Goal: Task Accomplishment & Management: Use online tool/utility

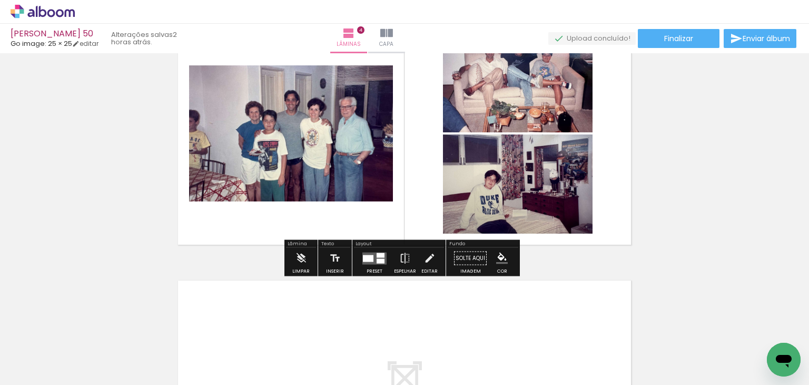
scroll to position [843, 0]
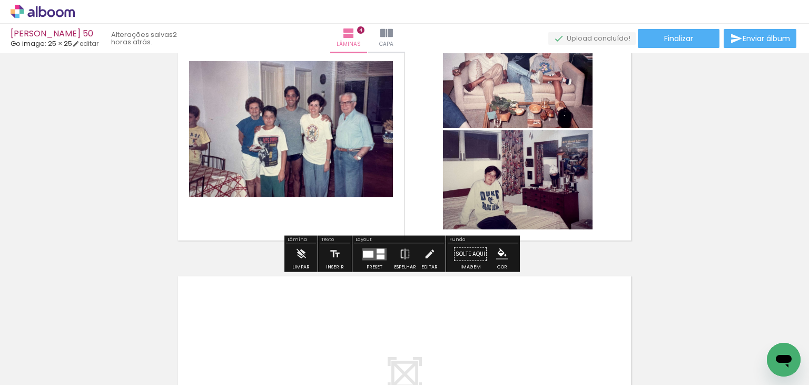
click at [34, 372] on span "Adicionar Fotos" at bounding box center [38, 371] width 32 height 12
click at [0, 0] on input "file" at bounding box center [0, 0] width 0 height 0
click at [87, 333] on iron-icon at bounding box center [82, 327] width 11 height 11
click at [42, 374] on span "Adicionar Fotos" at bounding box center [38, 371] width 32 height 12
click at [0, 0] on input "file" at bounding box center [0, 0] width 0 height 0
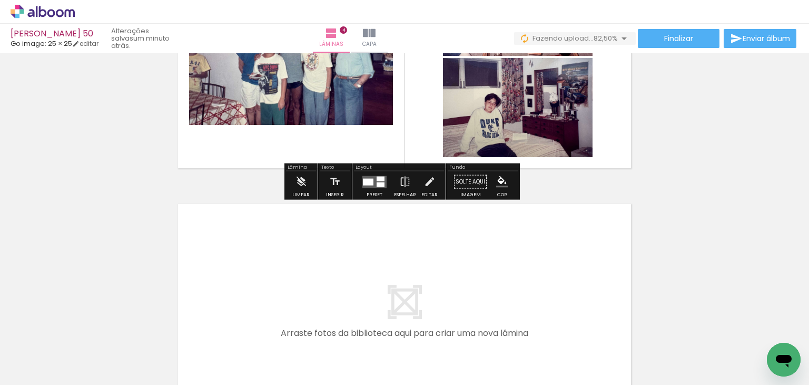
scroll to position [1001, 0]
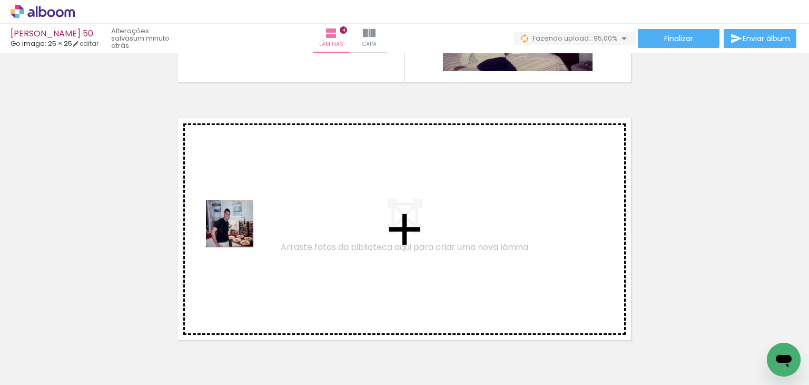
drag, startPoint x: 106, startPoint y: 360, endPoint x: 238, endPoint y: 231, distance: 184.4
click at [238, 231] on quentale-workspace at bounding box center [404, 192] width 809 height 385
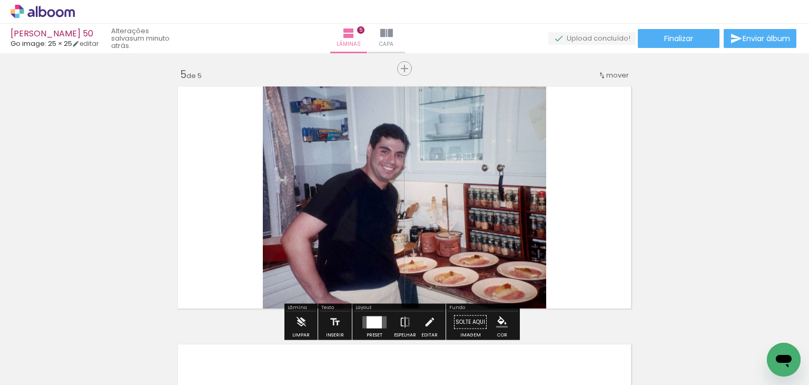
scroll to position [1044, 0]
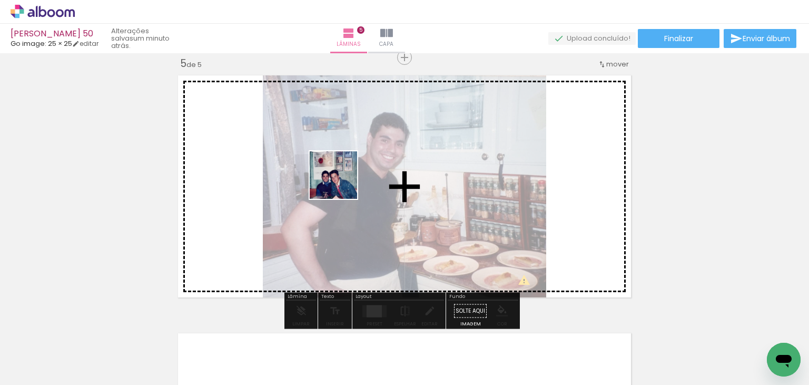
drag, startPoint x: 254, startPoint y: 241, endPoint x: 341, endPoint y: 183, distance: 104.5
click at [341, 183] on quentale-workspace at bounding box center [404, 192] width 809 height 385
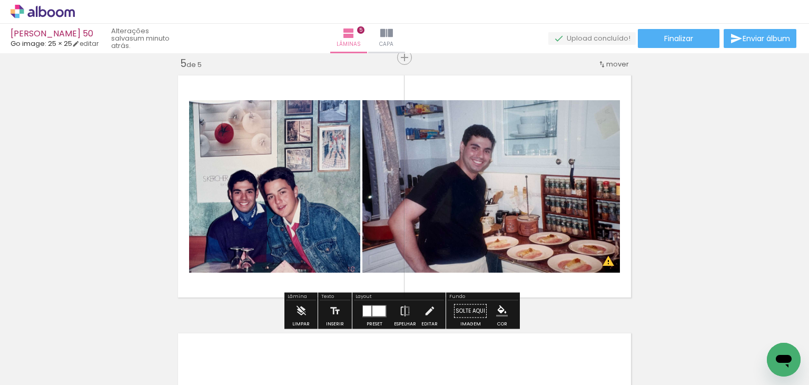
click at [321, 214] on quentale-workspace at bounding box center [404, 192] width 809 height 385
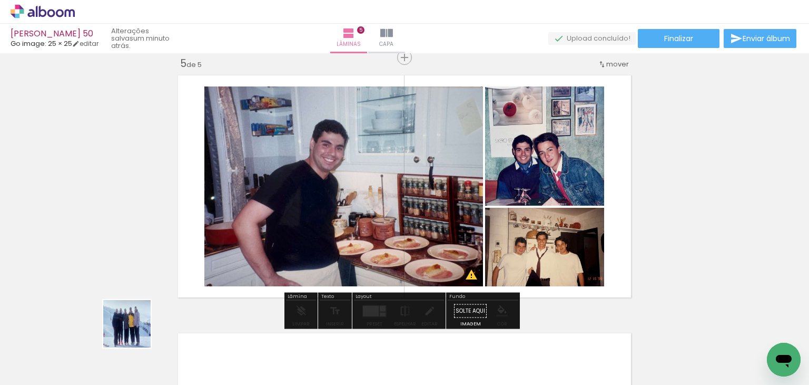
drag, startPoint x: 135, startPoint y: 331, endPoint x: 272, endPoint y: 220, distance: 176.8
click at [272, 220] on quentale-workspace at bounding box center [404, 192] width 809 height 385
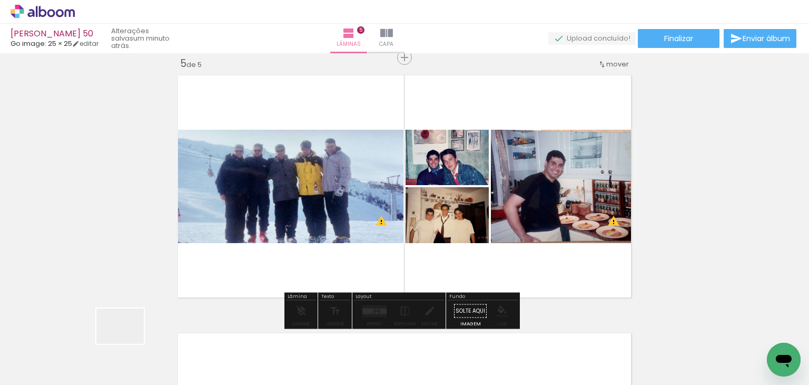
drag, startPoint x: 128, startPoint y: 340, endPoint x: 220, endPoint y: 283, distance: 108.1
click at [221, 283] on quentale-workspace at bounding box center [404, 192] width 809 height 385
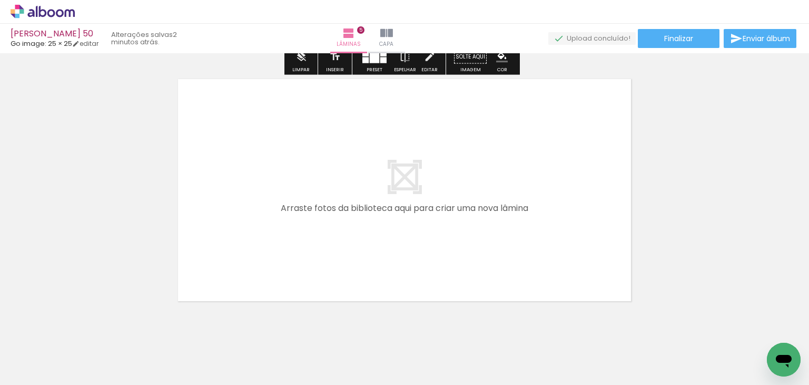
scroll to position [1307, 0]
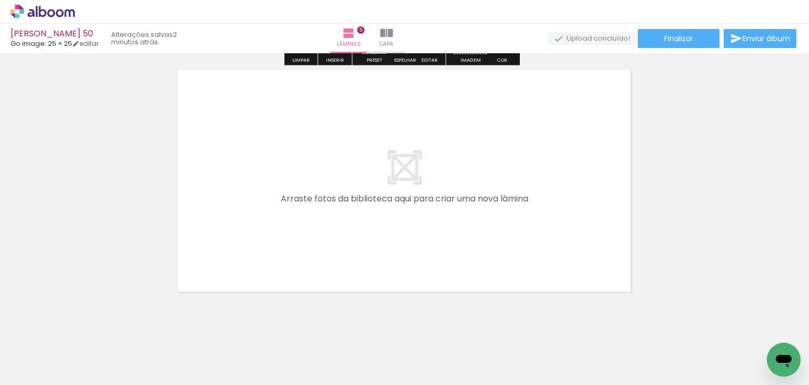
drag, startPoint x: 118, startPoint y: 355, endPoint x: 287, endPoint y: 181, distance: 241.8
click at [287, 181] on quentale-workspace at bounding box center [404, 192] width 809 height 385
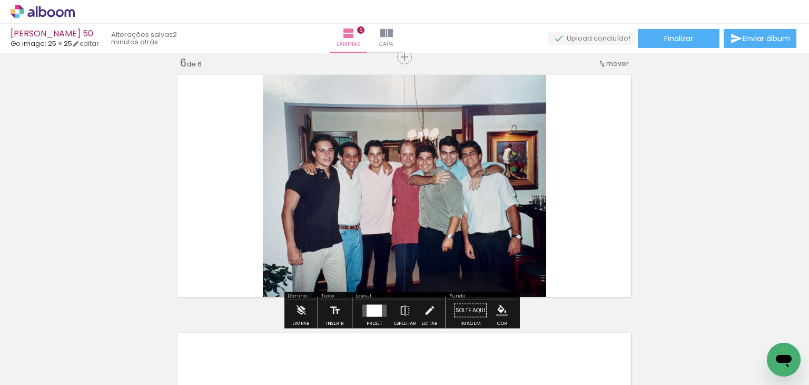
scroll to position [1301, 0]
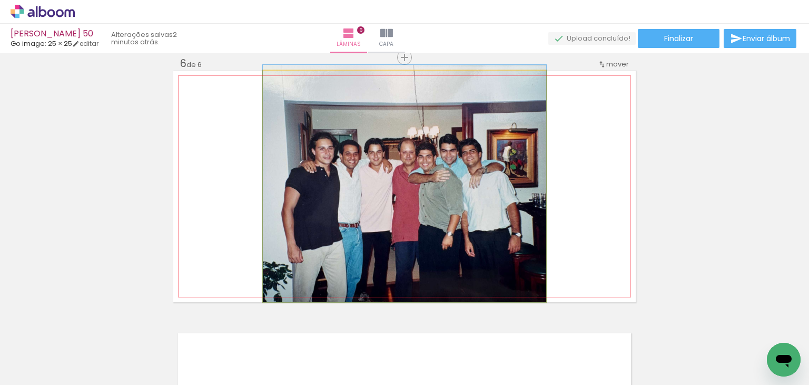
drag, startPoint x: 334, startPoint y: 192, endPoint x: 75, endPoint y: 200, distance: 259.4
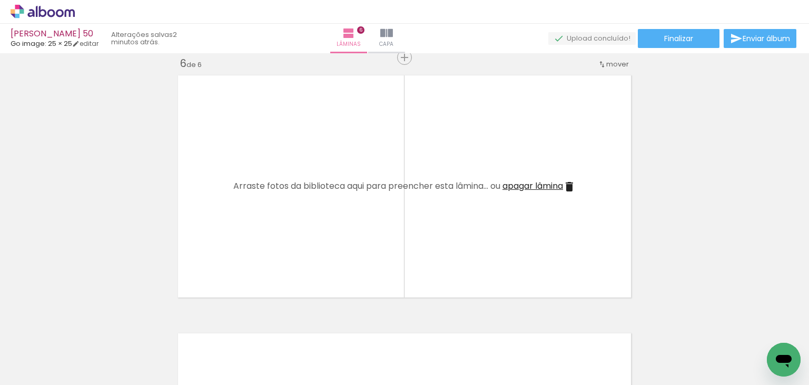
scroll to position [0, 814]
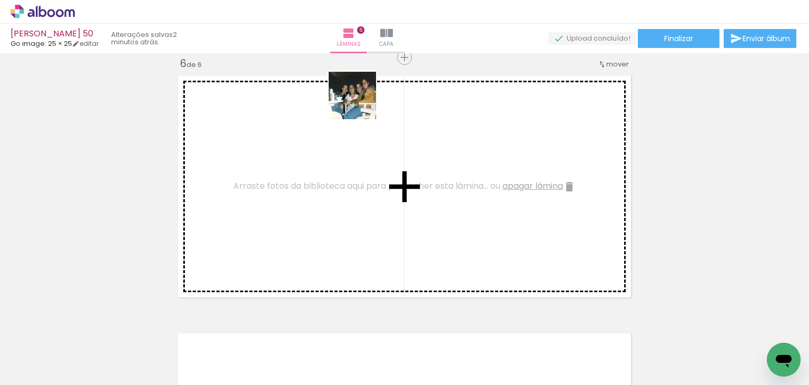
drag, startPoint x: 771, startPoint y: 337, endPoint x: 360, endPoint y: 104, distance: 472.4
click at [360, 104] on quentale-workspace at bounding box center [404, 192] width 809 height 385
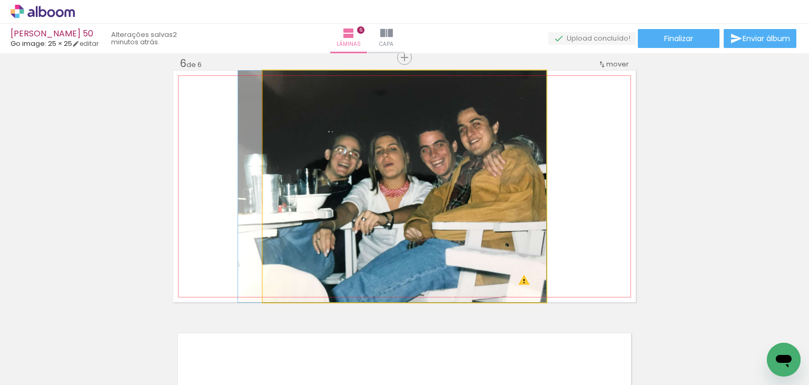
drag, startPoint x: 611, startPoint y: 163, endPoint x: 337, endPoint y: 201, distance: 276.7
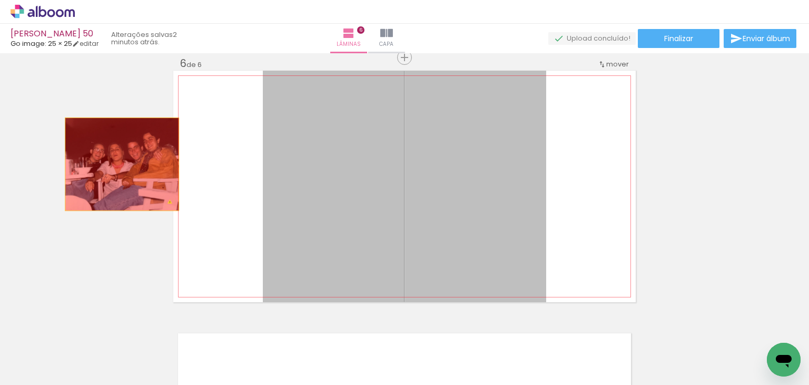
drag, startPoint x: 182, startPoint y: 159, endPoint x: 118, endPoint y: 164, distance: 64.5
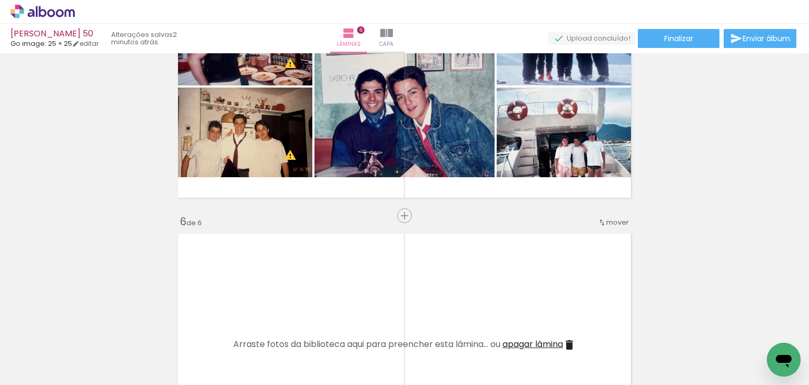
scroll to position [0, 0]
drag, startPoint x: 227, startPoint y: 351, endPoint x: 230, endPoint y: 308, distance: 43.9
click at [230, 308] on quentale-workspace at bounding box center [404, 192] width 809 height 385
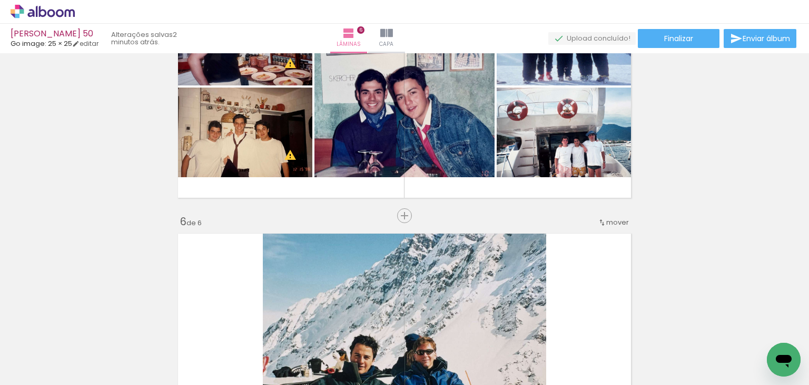
scroll to position [1249, 0]
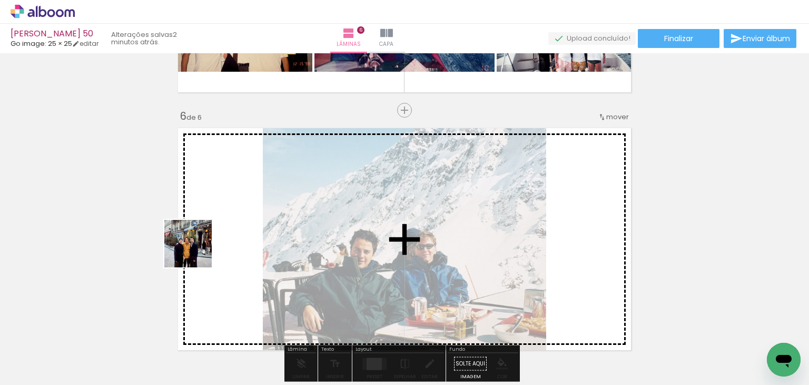
drag, startPoint x: 172, startPoint y: 289, endPoint x: 196, endPoint y: 251, distance: 44.7
click at [196, 251] on quentale-workspace at bounding box center [404, 192] width 809 height 385
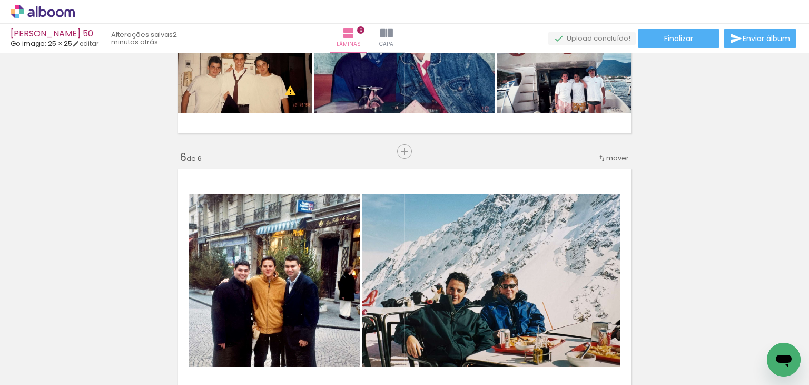
scroll to position [1143, 0]
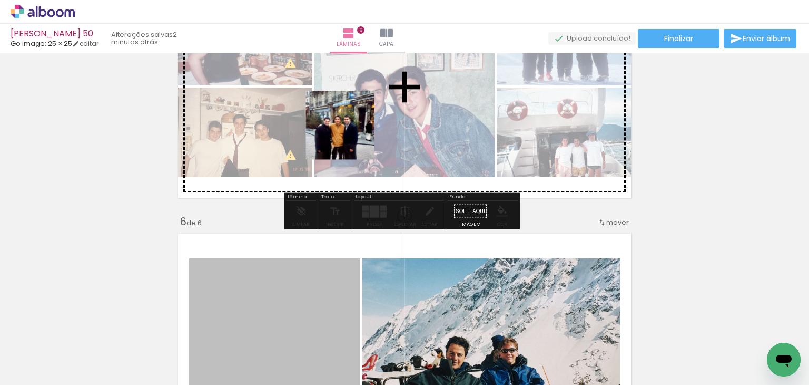
drag, startPoint x: 300, startPoint y: 276, endPoint x: 387, endPoint y: 151, distance: 152.1
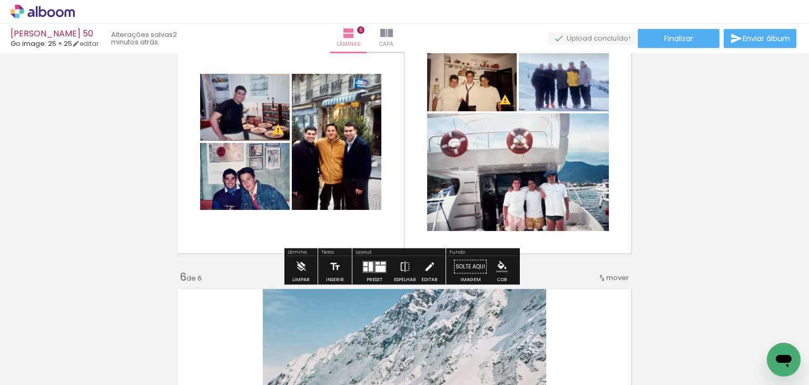
scroll to position [1038, 0]
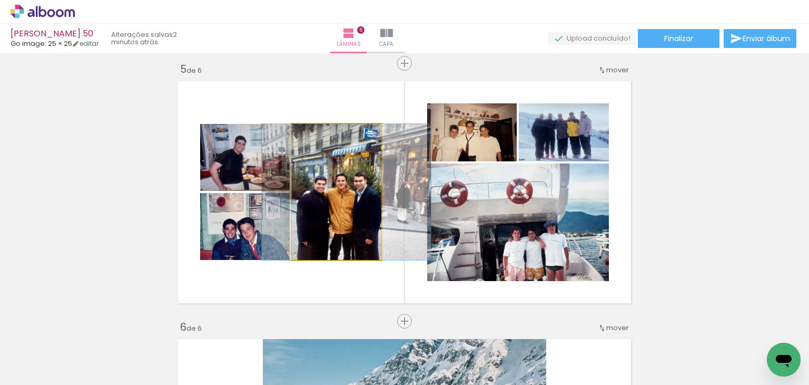
drag, startPoint x: 309, startPoint y: 196, endPoint x: 320, endPoint y: 193, distance: 10.9
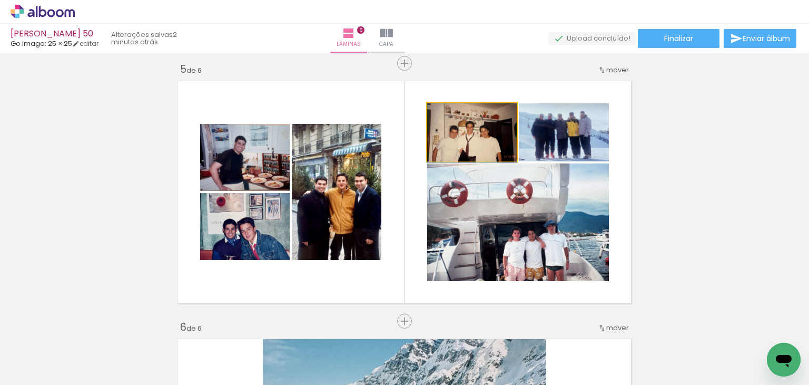
drag, startPoint x: 494, startPoint y: 133, endPoint x: 477, endPoint y: 129, distance: 18.0
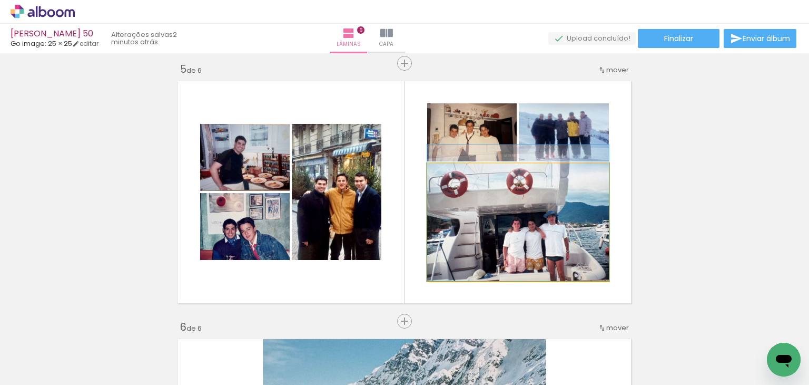
drag, startPoint x: 486, startPoint y: 224, endPoint x: 485, endPoint y: 187, distance: 37.4
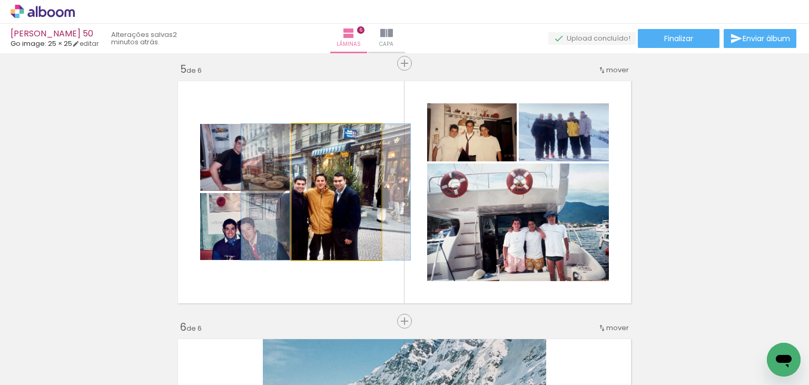
drag, startPoint x: 368, startPoint y: 197, endPoint x: 345, endPoint y: 198, distance: 23.2
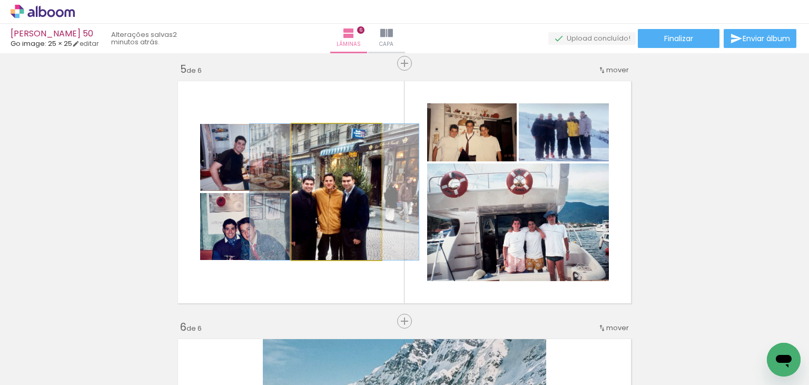
drag, startPoint x: 350, startPoint y: 199, endPoint x: 365, endPoint y: 200, distance: 15.3
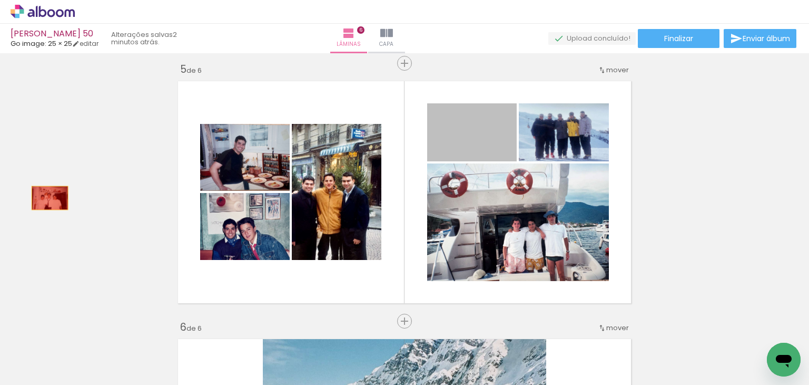
drag, startPoint x: 465, startPoint y: 143, endPoint x: 201, endPoint y: 183, distance: 266.5
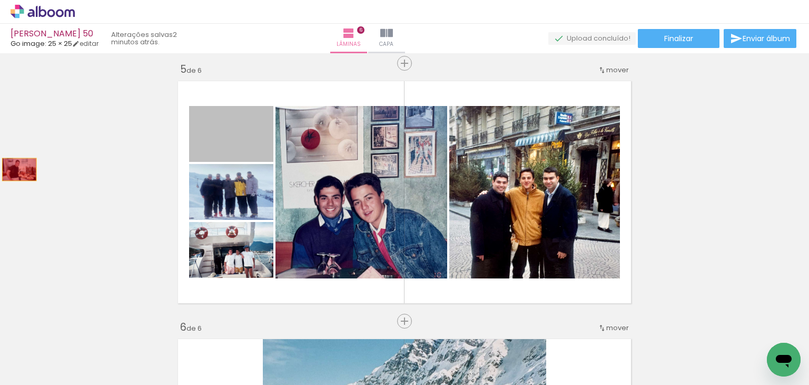
drag, startPoint x: 32, startPoint y: 165, endPoint x: 15, endPoint y: 169, distance: 16.7
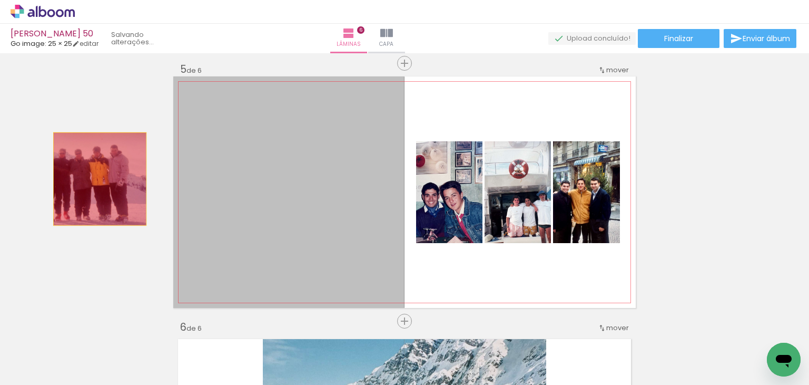
drag, startPoint x: 239, startPoint y: 183, endPoint x: 82, endPoint y: 208, distance: 158.9
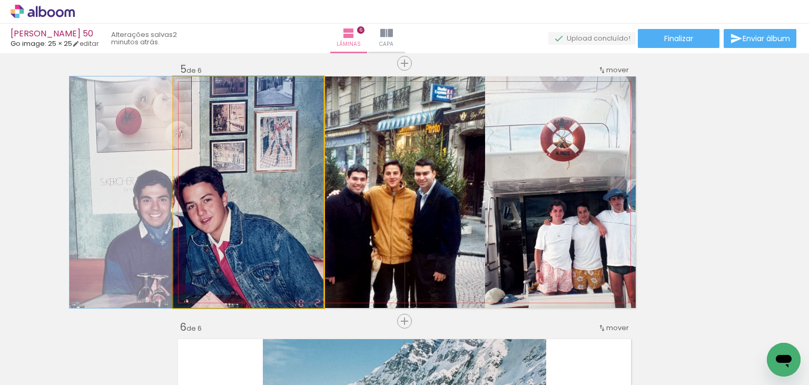
drag, startPoint x: 255, startPoint y: 194, endPoint x: 82, endPoint y: 213, distance: 174.4
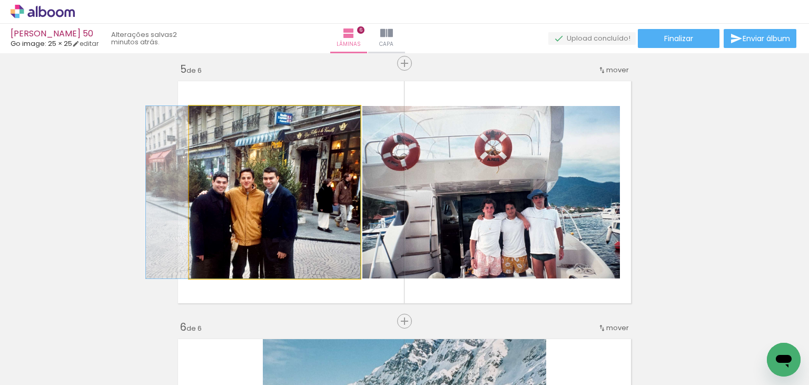
drag, startPoint x: 230, startPoint y: 196, endPoint x: 23, endPoint y: 217, distance: 208.1
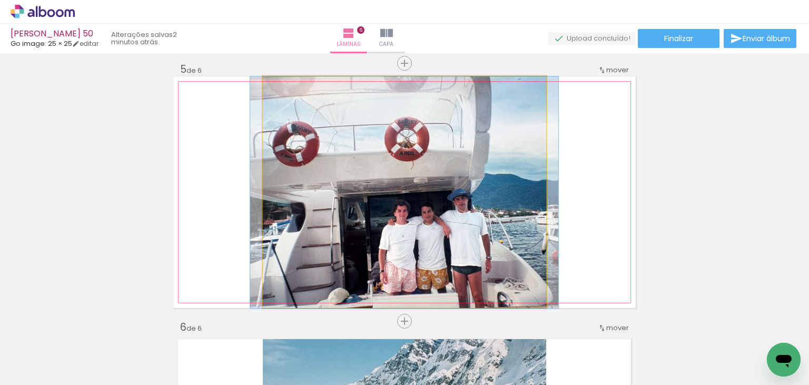
drag, startPoint x: 306, startPoint y: 192, endPoint x: 25, endPoint y: 178, distance: 281.2
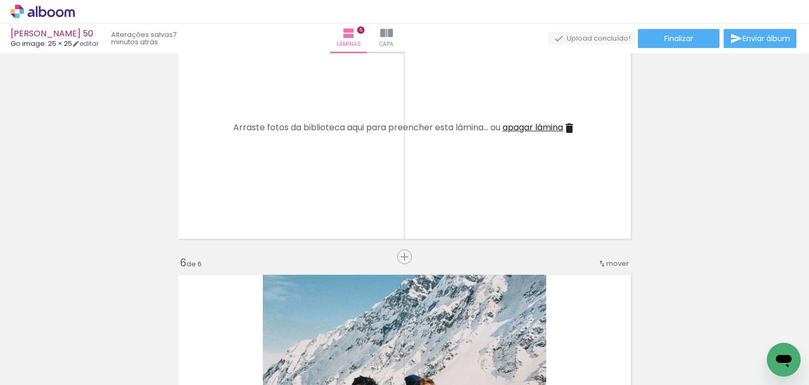
scroll to position [1091, 0]
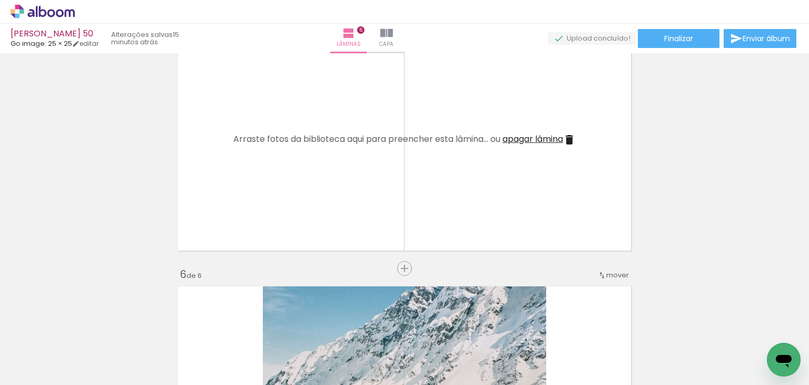
click at [33, 374] on span "Adicionar Fotos" at bounding box center [38, 379] width 32 height 12
click at [0, 0] on input "file" at bounding box center [0, 0] width 0 height 0
click at [28, 375] on span "Adicionar Fotos" at bounding box center [38, 379] width 32 height 12
click at [0, 0] on input "file" at bounding box center [0, 0] width 0 height 0
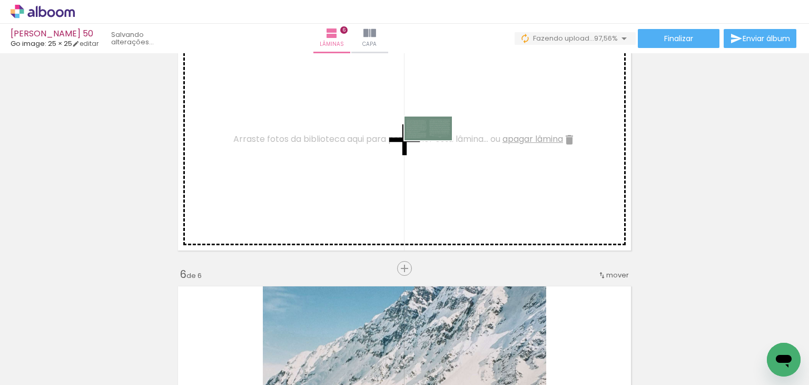
drag, startPoint x: 693, startPoint y: 270, endPoint x: 442, endPoint y: 156, distance: 275.7
click at [434, 150] on quentale-workspace at bounding box center [404, 192] width 809 height 385
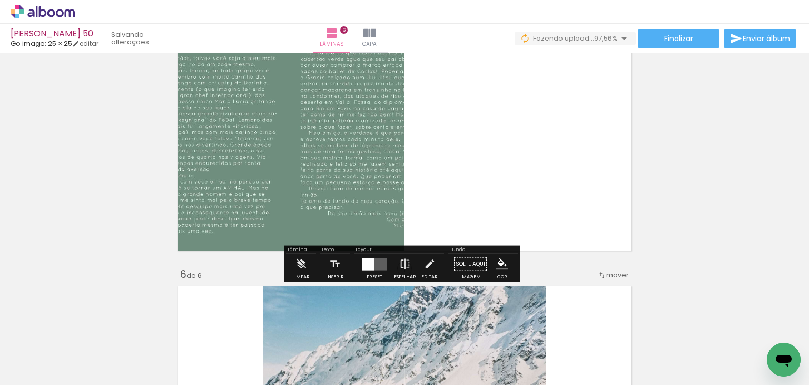
scroll to position [0, 1050]
click at [356, 190] on quentale-photo at bounding box center [288, 139] width 231 height 231
drag, startPoint x: 356, startPoint y: 190, endPoint x: 344, endPoint y: 166, distance: 27.3
click at [344, 166] on quentale-photo at bounding box center [288, 139] width 231 height 231
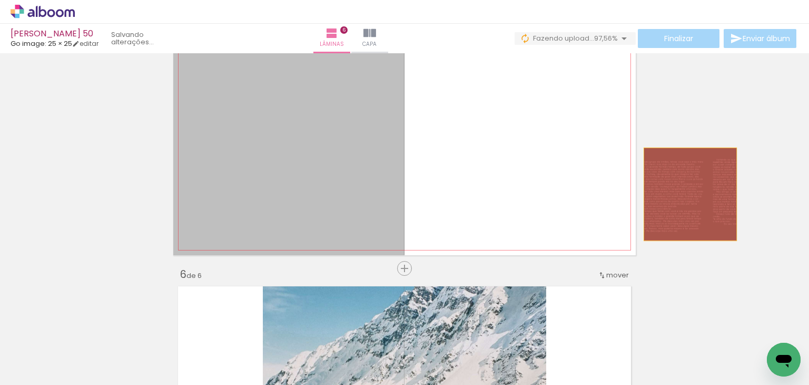
drag, startPoint x: 358, startPoint y: 210, endPoint x: 680, endPoint y: 192, distance: 322.4
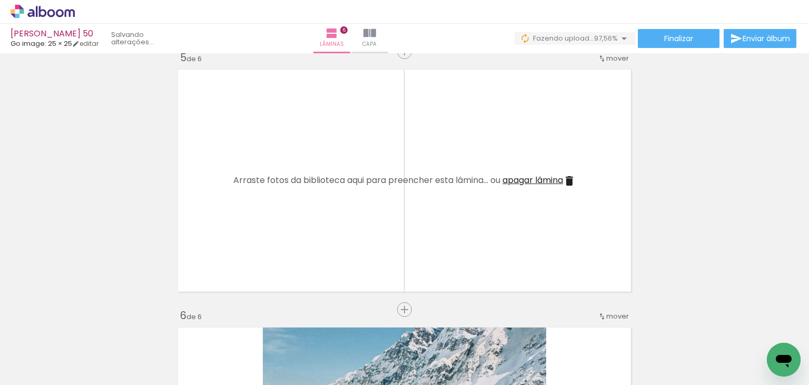
scroll to position [1091, 0]
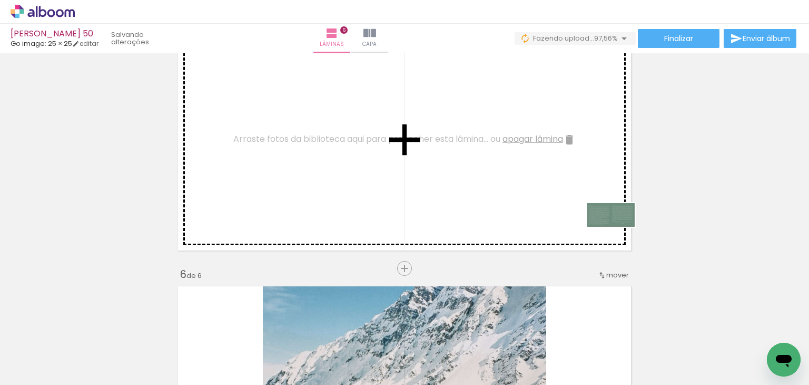
drag, startPoint x: 681, startPoint y: 290, endPoint x: 579, endPoint y: 206, distance: 132.2
click at [579, 206] on quentale-workspace at bounding box center [404, 192] width 809 height 385
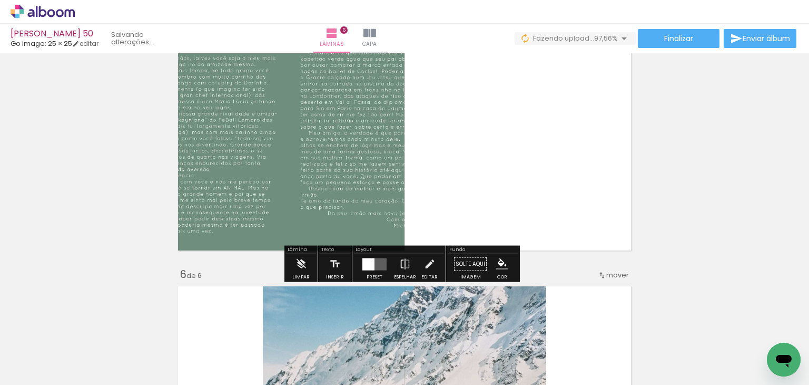
scroll to position [0, 1050]
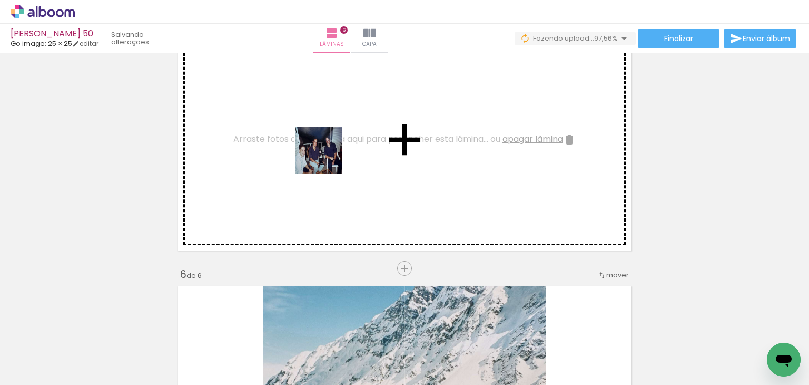
drag, startPoint x: 119, startPoint y: 353, endPoint x: 330, endPoint y: 155, distance: 289.6
click at [330, 155] on quentale-workspace at bounding box center [404, 192] width 809 height 385
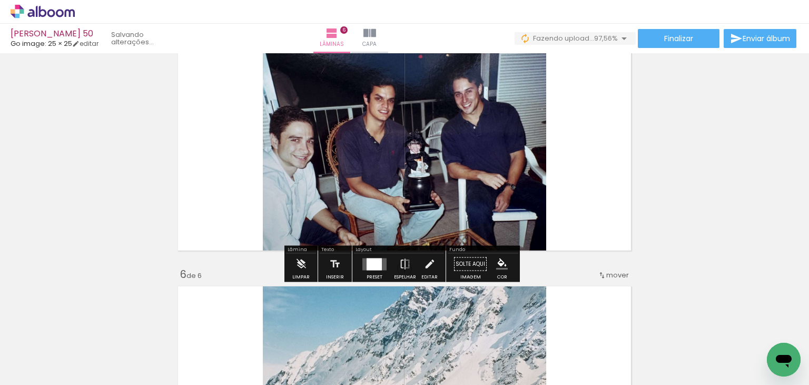
drag, startPoint x: 774, startPoint y: 350, endPoint x: 743, endPoint y: 319, distance: 43.6
click html
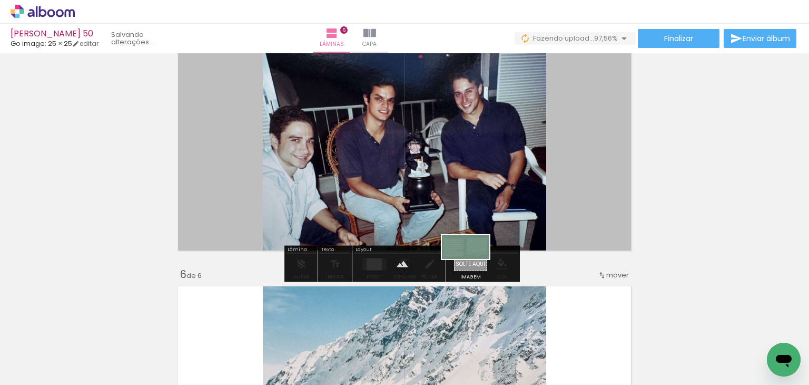
drag, startPoint x: 759, startPoint y: 349, endPoint x: 474, endPoint y: 267, distance: 296.8
click at [474, 267] on quentale-workspace at bounding box center [404, 192] width 809 height 385
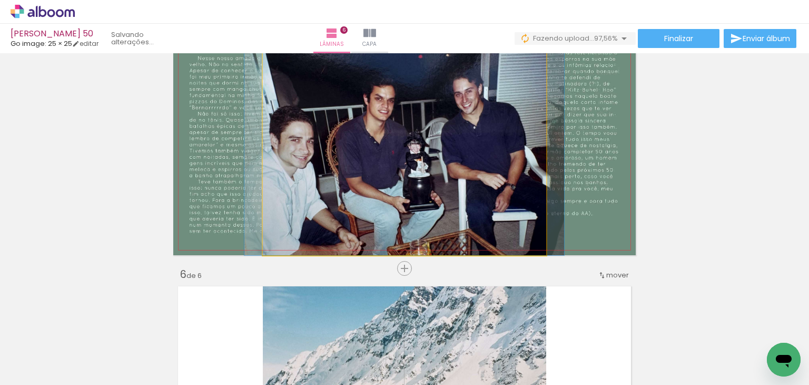
click at [474, 188] on quentale-photo at bounding box center [404, 139] width 283 height 231
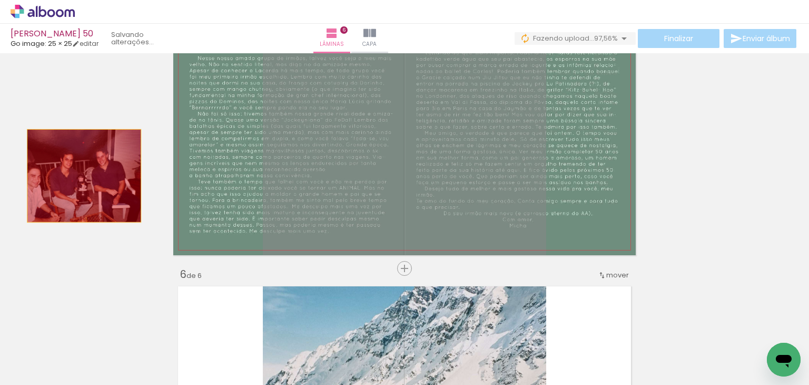
drag, startPoint x: 467, startPoint y: 174, endPoint x: 80, endPoint y: 175, distance: 386.7
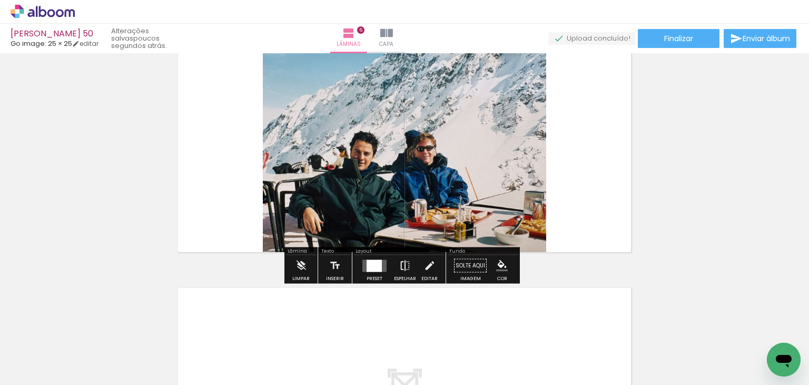
scroll to position [1407, 0]
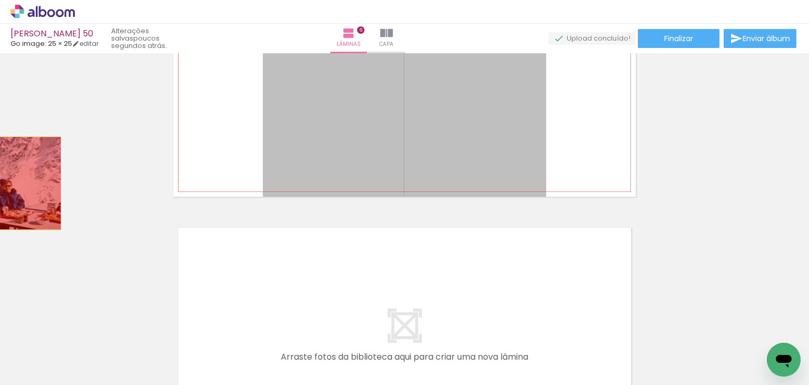
drag, startPoint x: 354, startPoint y: 121, endPoint x: 63, endPoint y: 201, distance: 301.3
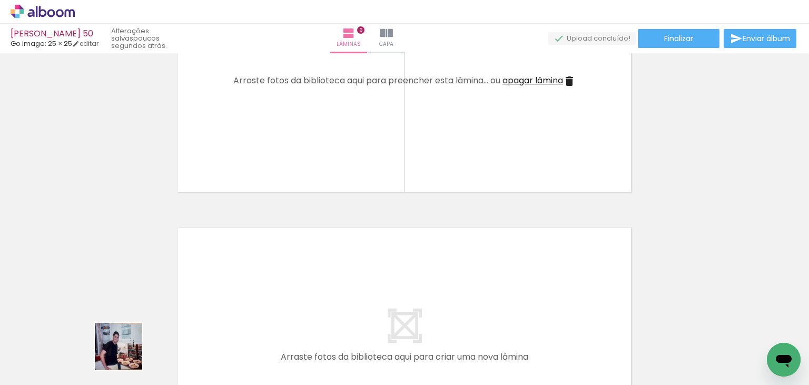
drag, startPoint x: 126, startPoint y: 354, endPoint x: 282, endPoint y: 105, distance: 294.0
click at [282, 105] on quentale-workspace at bounding box center [404, 192] width 809 height 385
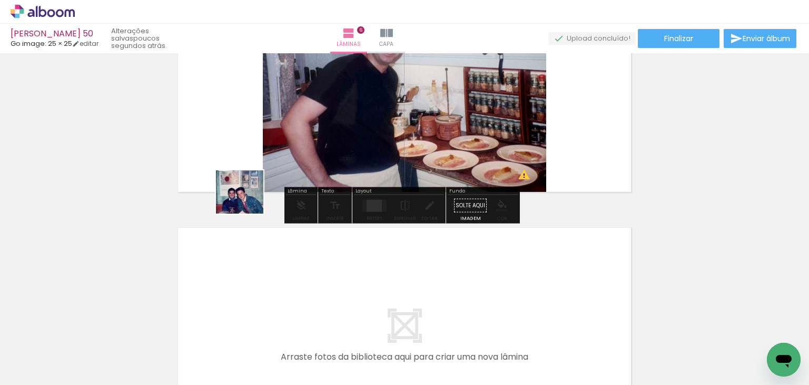
drag, startPoint x: 123, startPoint y: 361, endPoint x: 239, endPoint y: 170, distance: 223.5
click at [239, 170] on quentale-workspace at bounding box center [404, 192] width 809 height 385
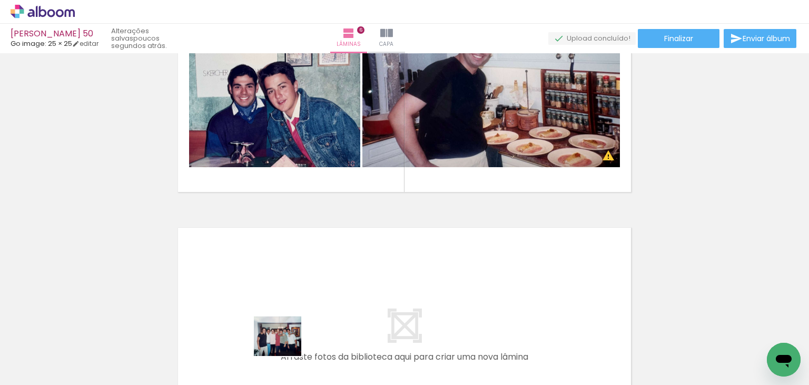
click at [286, 348] on div at bounding box center [283, 349] width 52 height 44
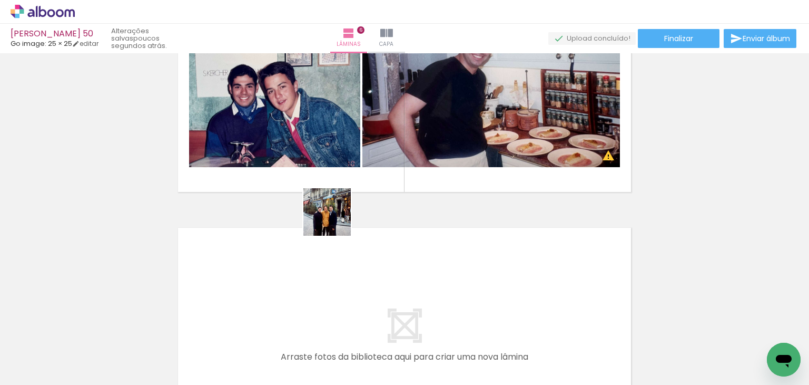
drag, startPoint x: 346, startPoint y: 358, endPoint x: 328, endPoint y: 206, distance: 152.9
click at [328, 206] on quentale-workspace at bounding box center [404, 192] width 809 height 385
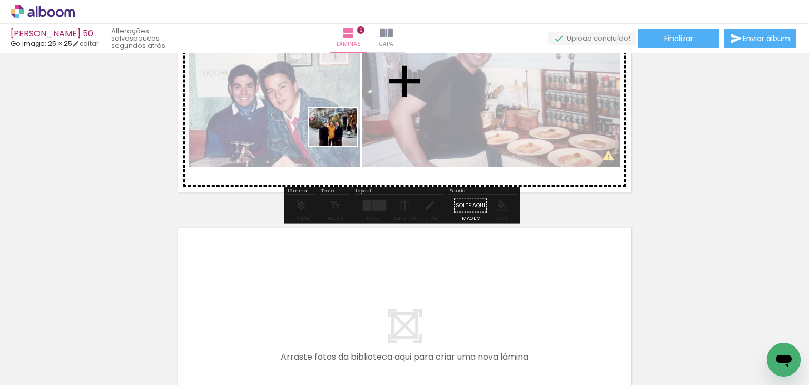
drag, startPoint x: 350, startPoint y: 305, endPoint x: 341, endPoint y: 139, distance: 166.2
click at [341, 139] on quentale-workspace at bounding box center [404, 192] width 809 height 385
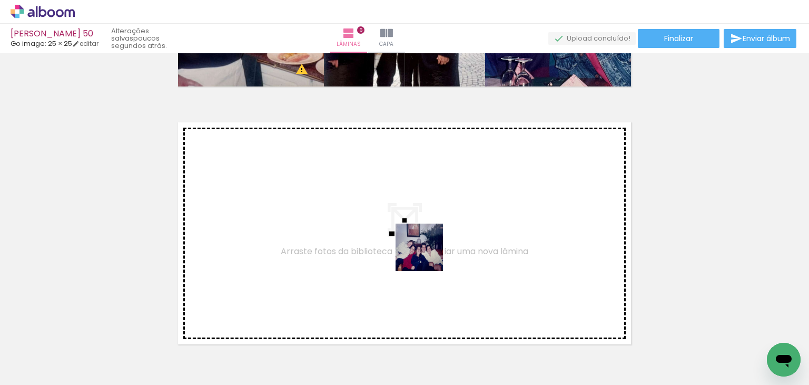
drag, startPoint x: 427, startPoint y: 255, endPoint x: 404, endPoint y: 223, distance: 39.9
click at [404, 223] on quentale-workspace at bounding box center [404, 192] width 809 height 385
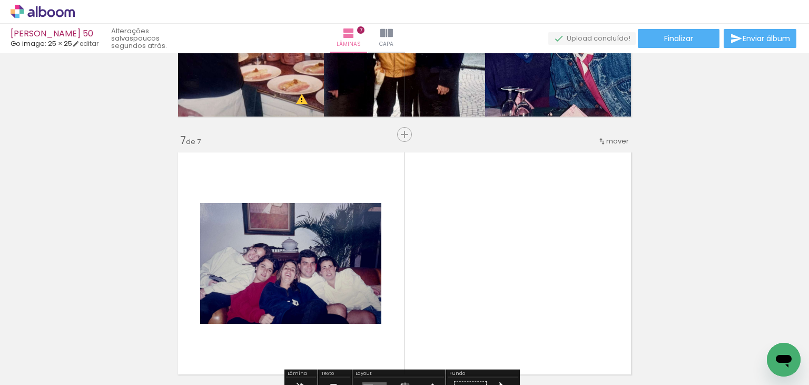
scroll to position [1401, 0]
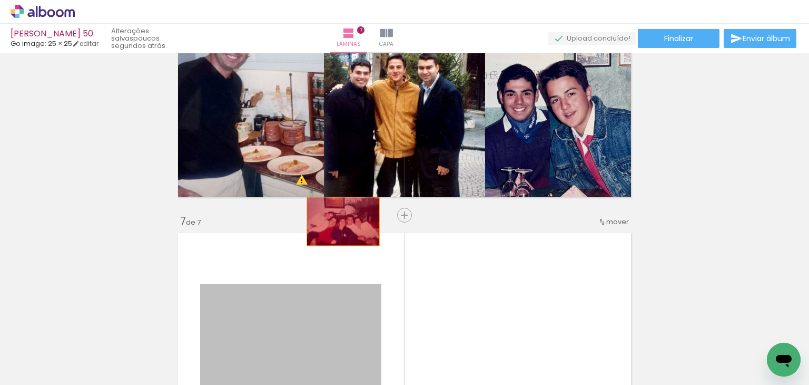
drag, startPoint x: 339, startPoint y: 221, endPoint x: 372, endPoint y: 153, distance: 76.1
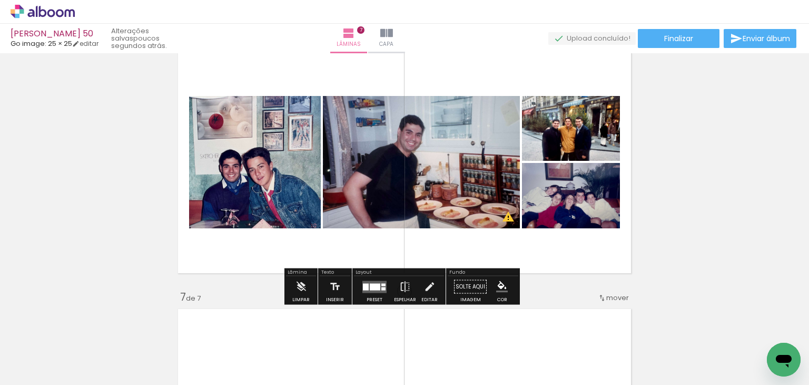
scroll to position [1349, 0]
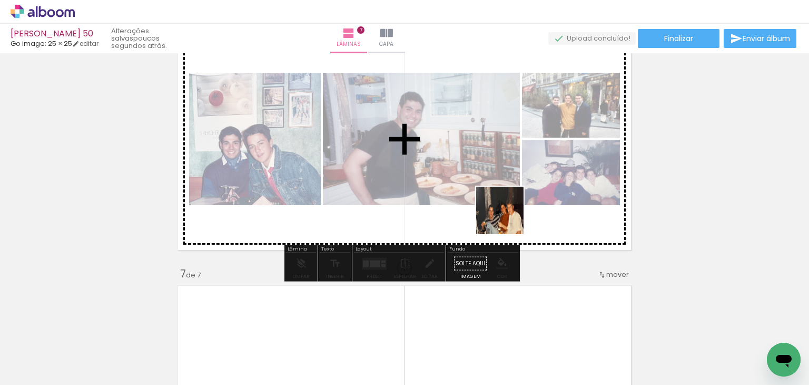
drag, startPoint x: 533, startPoint y: 355, endPoint x: 508, endPoint y: 218, distance: 138.8
click at [508, 218] on quentale-workspace at bounding box center [404, 192] width 809 height 385
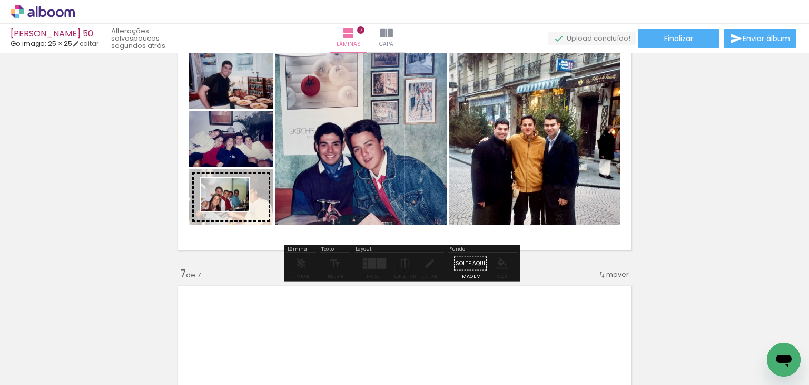
drag, startPoint x: 688, startPoint y: 360, endPoint x: 233, endPoint y: 209, distance: 479.7
click at [233, 209] on quentale-workspace at bounding box center [404, 192] width 809 height 385
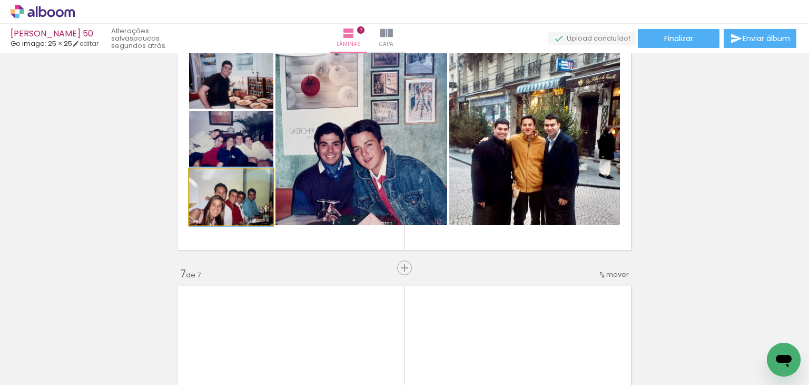
click at [244, 208] on quentale-photo at bounding box center [231, 197] width 84 height 56
click at [99, 359] on div at bounding box center [106, 349] width 52 height 34
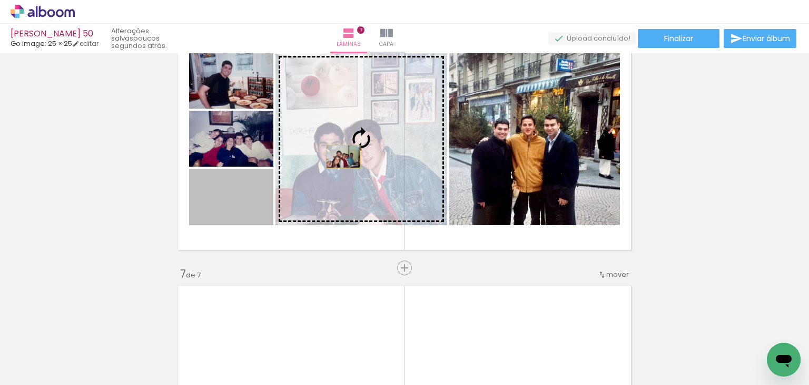
drag, startPoint x: 238, startPoint y: 209, endPoint x: 339, endPoint y: 156, distance: 114.1
click at [0, 0] on slot at bounding box center [0, 0] width 0 height 0
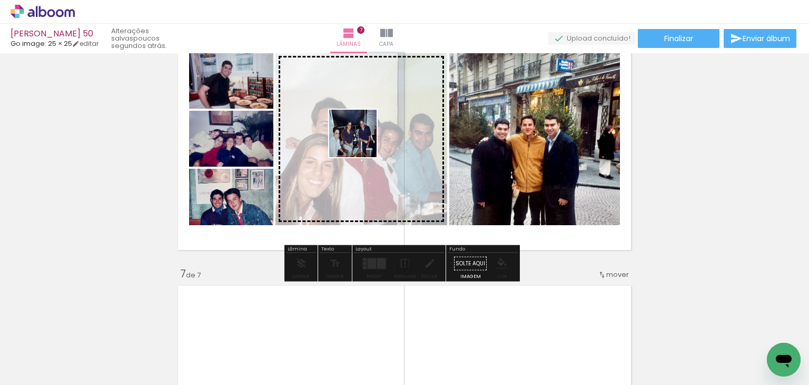
drag, startPoint x: 538, startPoint y: 317, endPoint x: 361, endPoint y: 141, distance: 249.2
click at [361, 141] on quentale-workspace at bounding box center [404, 192] width 809 height 385
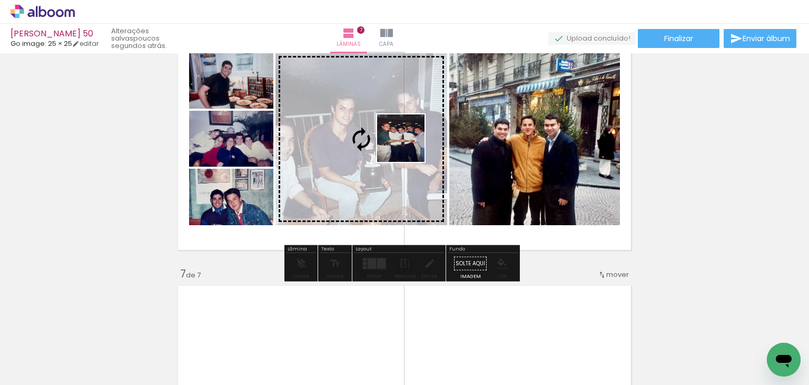
drag, startPoint x: 432, startPoint y: 163, endPoint x: 403, endPoint y: 139, distance: 37.8
click at [396, 133] on quentale-workspace at bounding box center [404, 192] width 809 height 385
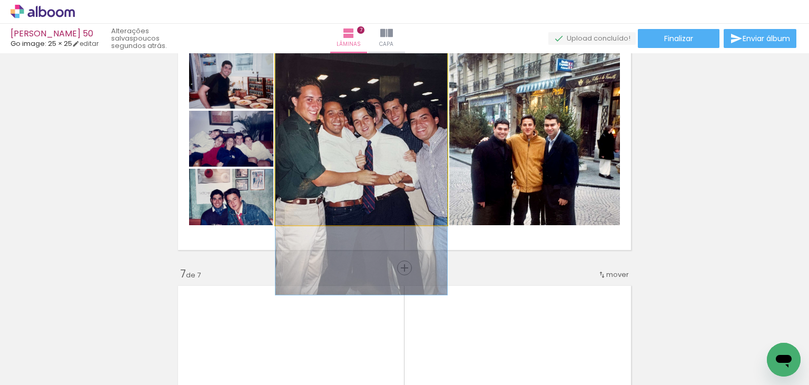
drag, startPoint x: 340, startPoint y: 129, endPoint x: 342, endPoint y: 134, distance: 6.0
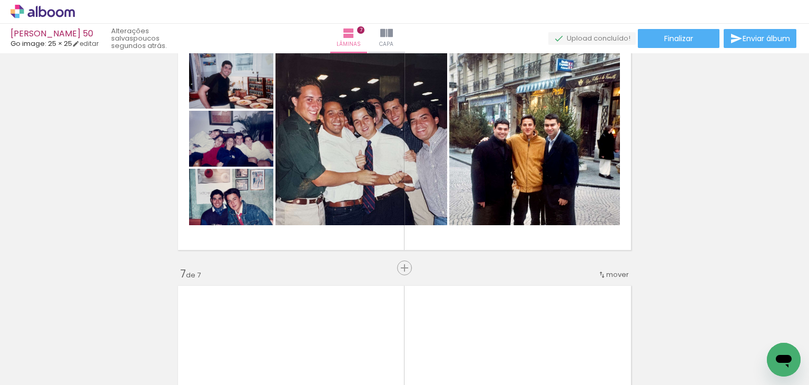
scroll to position [0, 635]
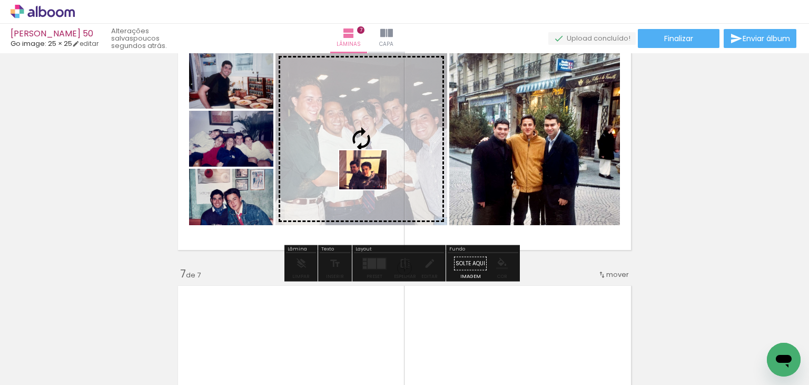
drag, startPoint x: 473, startPoint y: 355, endPoint x: 371, endPoint y: 182, distance: 201.2
click at [371, 182] on quentale-workspace at bounding box center [404, 192] width 809 height 385
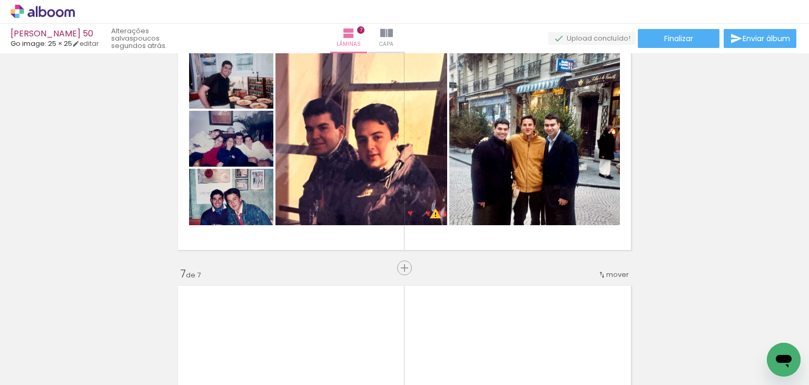
scroll to position [0, 746]
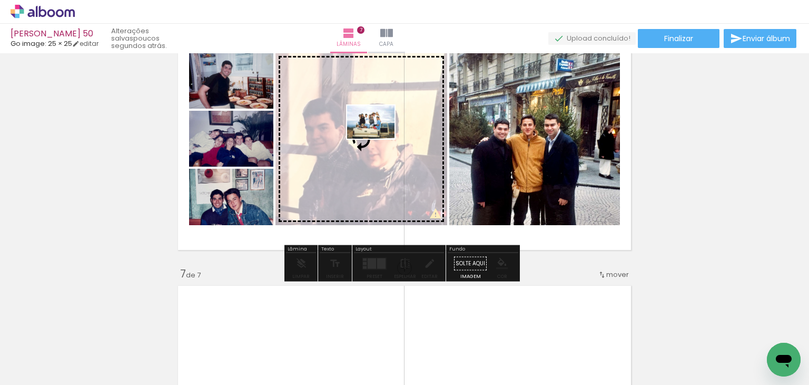
drag, startPoint x: 586, startPoint y: 352, endPoint x: 379, endPoint y: 137, distance: 298.8
click at [379, 137] on quentale-workspace at bounding box center [404, 192] width 809 height 385
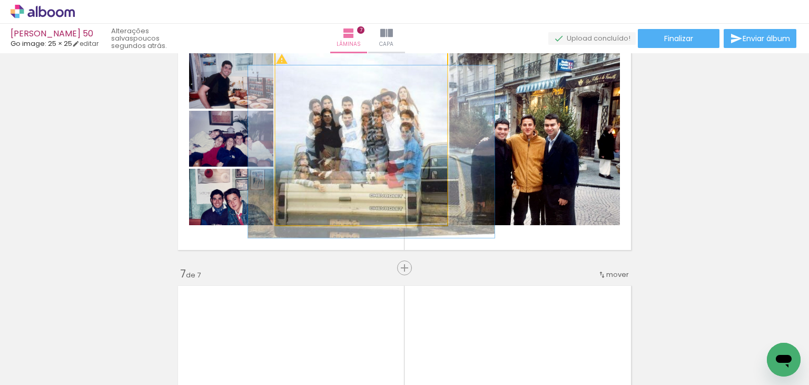
drag, startPoint x: 367, startPoint y: 165, endPoint x: 377, endPoint y: 161, distance: 11.6
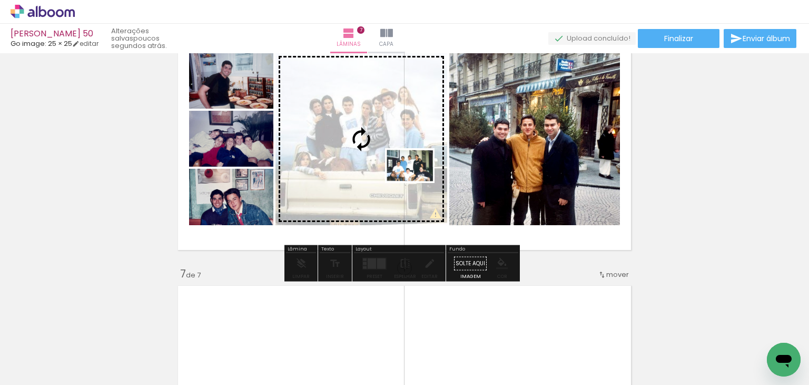
drag, startPoint x: 658, startPoint y: 364, endPoint x: 418, endPoint y: 181, distance: 301.9
click at [418, 181] on quentale-workspace at bounding box center [404, 192] width 809 height 385
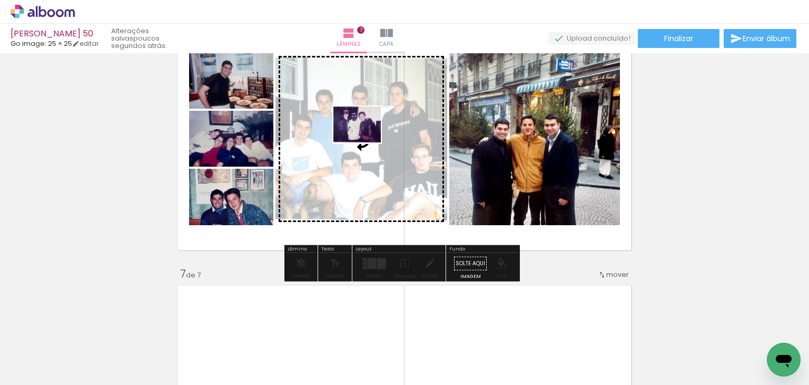
drag, startPoint x: 770, startPoint y: 335, endPoint x: 365, endPoint y: 138, distance: 449.8
click at [365, 138] on quentale-workspace at bounding box center [404, 192] width 809 height 385
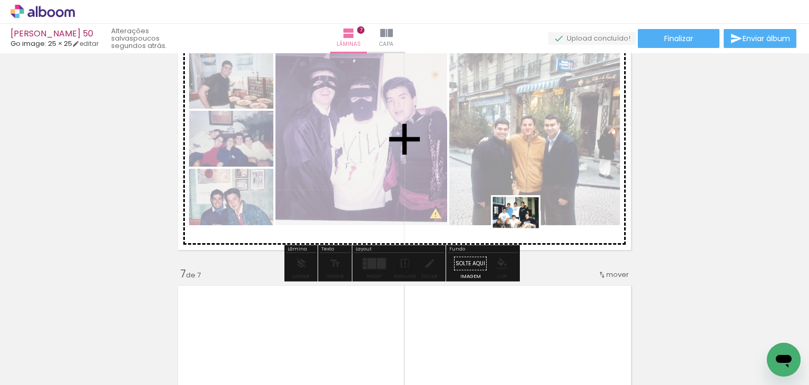
drag, startPoint x: 715, startPoint y: 355, endPoint x: 518, endPoint y: 230, distance: 232.8
click at [519, 230] on quentale-workspace at bounding box center [404, 192] width 809 height 385
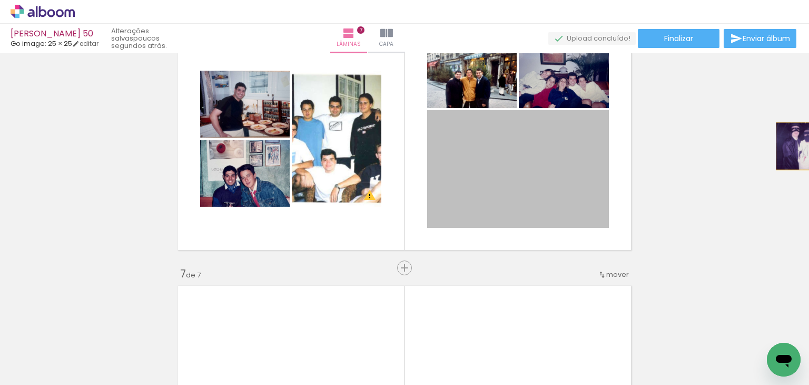
drag, startPoint x: 809, startPoint y: 154, endPoint x: 803, endPoint y: 175, distance: 21.9
click at [804, 150] on div "Inserir lâmina 1 de 7 Inserir lâmina 2 de 7 Inserir lâmina 3 de 7 Inserir lâmin…" at bounding box center [404, 218] width 809 height 331
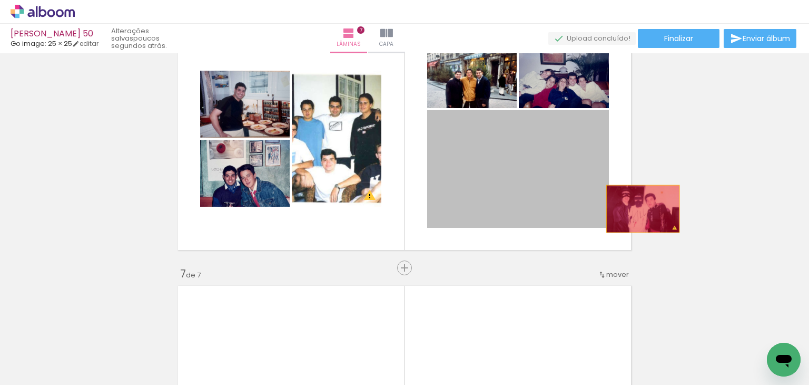
drag, startPoint x: 580, startPoint y: 192, endPoint x: 754, endPoint y: 165, distance: 177.0
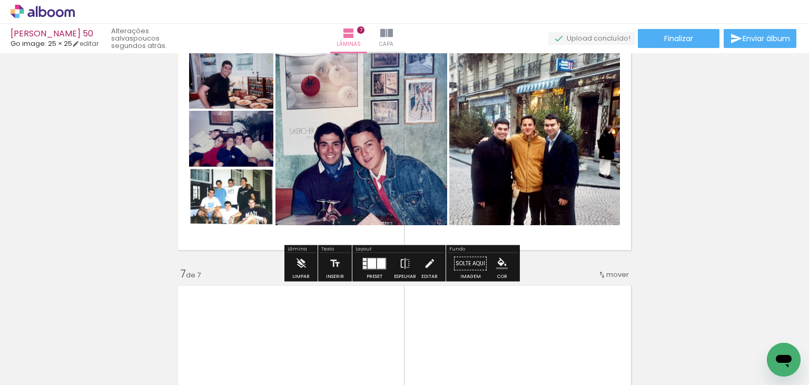
scroll to position [0, 814]
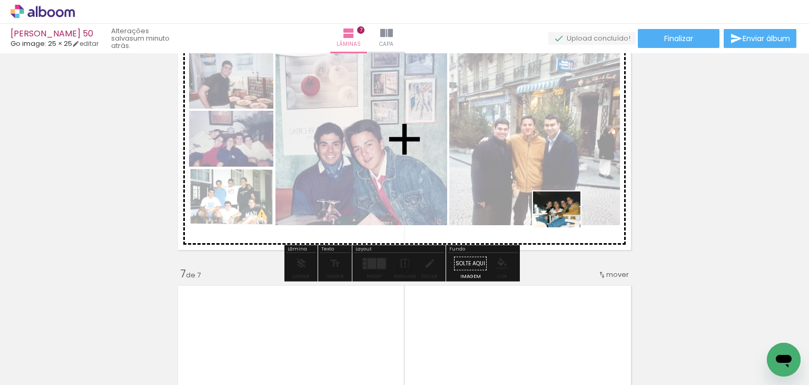
drag, startPoint x: 770, startPoint y: 329, endPoint x: 565, endPoint y: 223, distance: 231.4
click at [565, 223] on quentale-workspace at bounding box center [404, 192] width 809 height 385
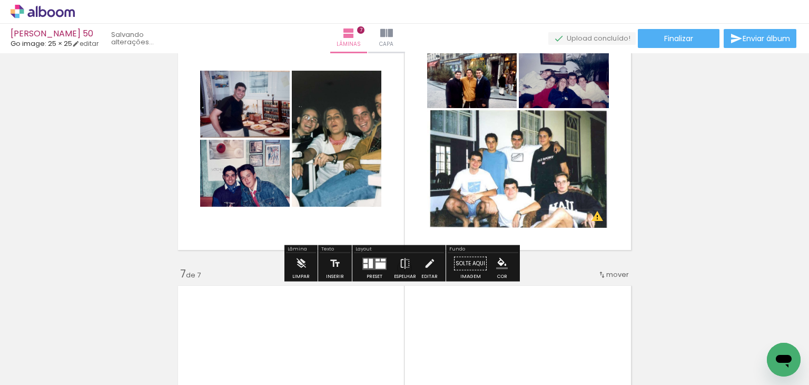
scroll to position [0, 755]
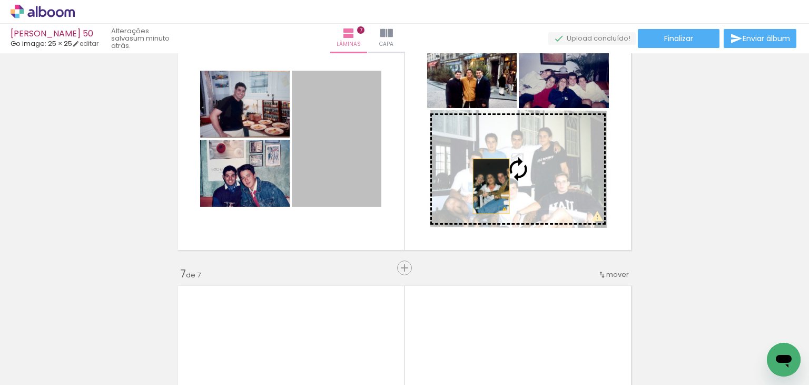
drag, startPoint x: 365, startPoint y: 167, endPoint x: 487, endPoint y: 186, distance: 124.2
click at [0, 0] on slot at bounding box center [0, 0] width 0 height 0
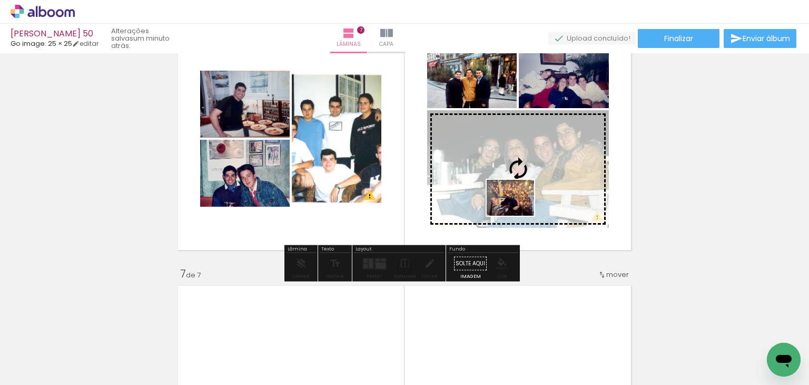
drag, startPoint x: 525, startPoint y: 354, endPoint x: 518, endPoint y: 211, distance: 142.4
click at [518, 211] on quentale-workspace at bounding box center [404, 192] width 809 height 385
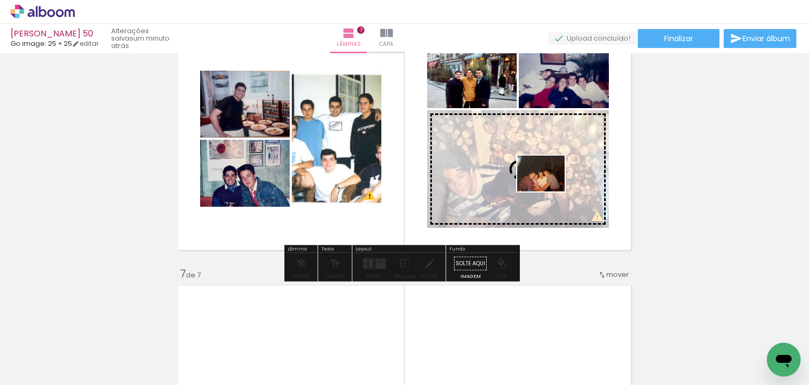
drag, startPoint x: 188, startPoint y: 348, endPoint x: 549, endPoint y: 187, distance: 395.8
click at [549, 187] on quentale-workspace at bounding box center [404, 192] width 809 height 385
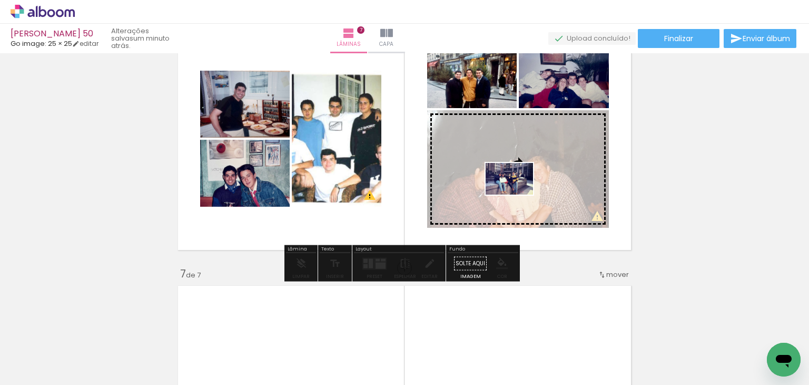
drag, startPoint x: 301, startPoint y: 327, endPoint x: 517, endPoint y: 194, distance: 254.0
click at [517, 194] on quentale-workspace at bounding box center [404, 192] width 809 height 385
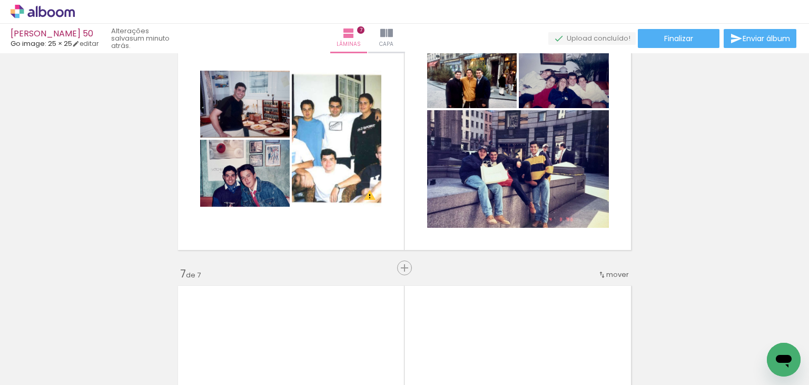
scroll to position [0, 415]
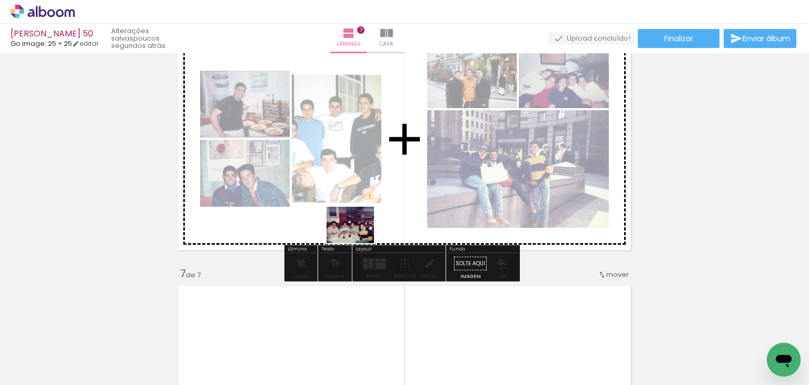
drag, startPoint x: 236, startPoint y: 356, endPoint x: 358, endPoint y: 238, distance: 169.9
click at [358, 238] on quentale-workspace at bounding box center [404, 192] width 809 height 385
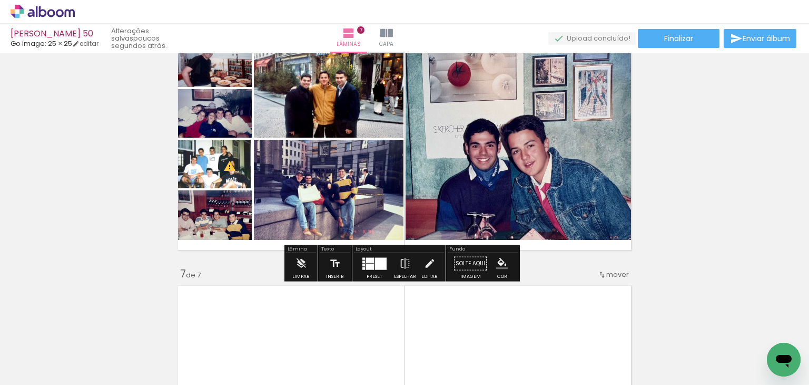
scroll to position [1296, 0]
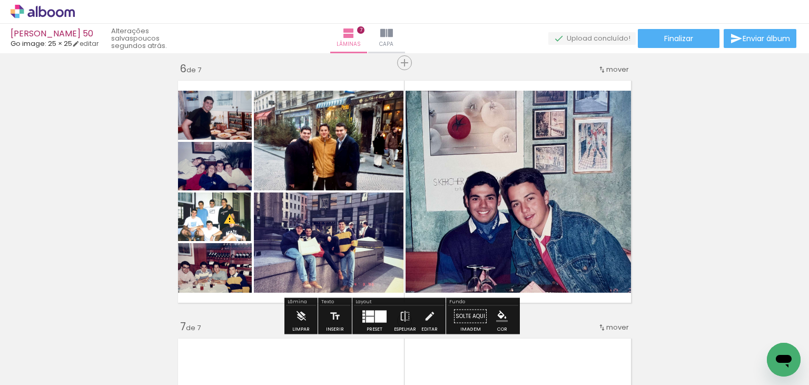
click at [381, 312] on div at bounding box center [381, 316] width 12 height 12
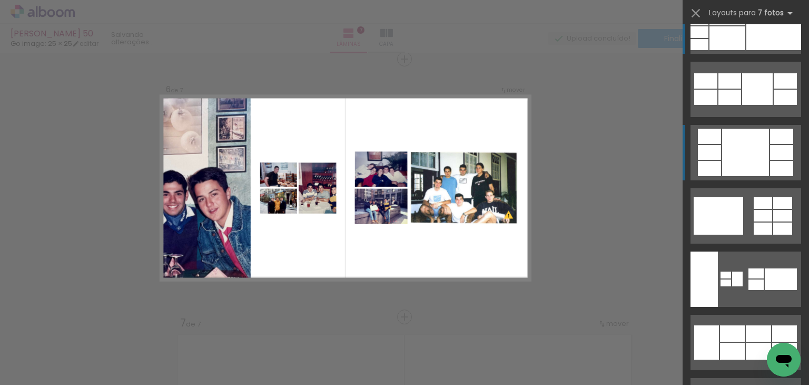
scroll to position [158, 0]
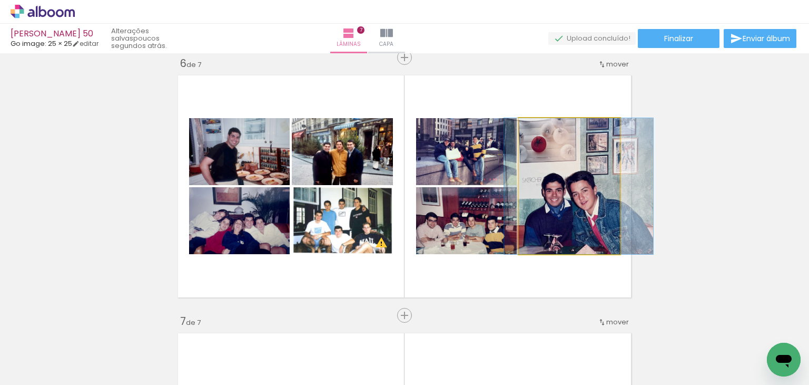
drag, startPoint x: 573, startPoint y: 201, endPoint x: 584, endPoint y: 200, distance: 10.6
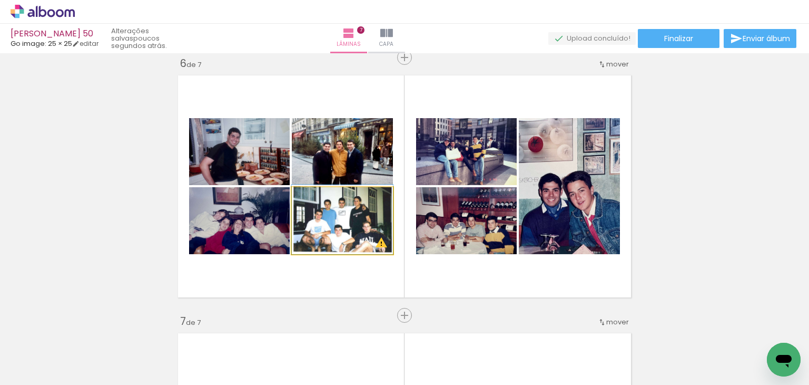
drag, startPoint x: 355, startPoint y: 230, endPoint x: 345, endPoint y: 221, distance: 13.4
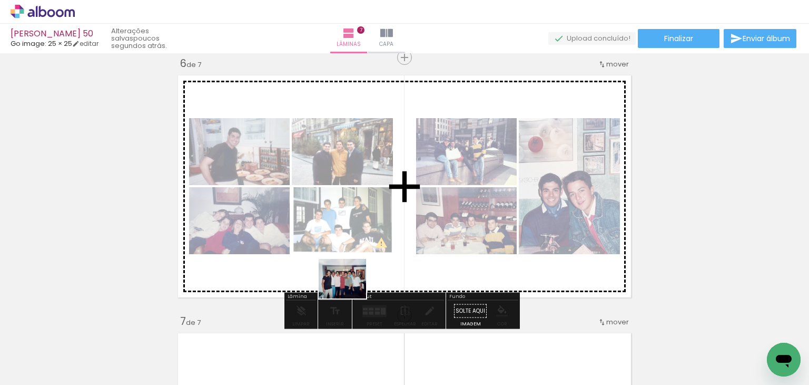
drag, startPoint x: 208, startPoint y: 359, endPoint x: 355, endPoint y: 286, distance: 163.8
click at [355, 286] on quentale-workspace at bounding box center [404, 192] width 809 height 385
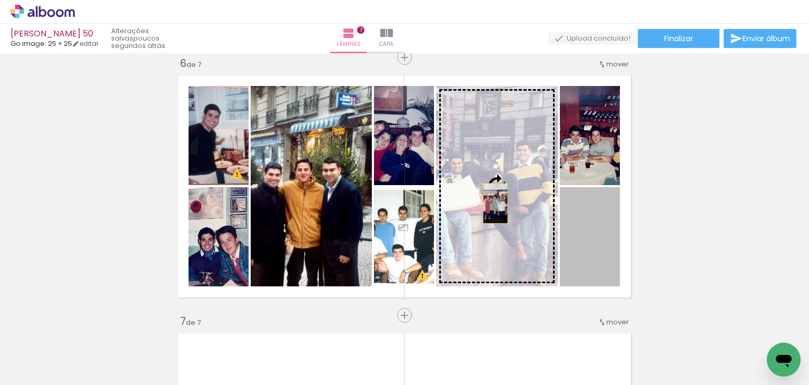
drag, startPoint x: 581, startPoint y: 240, endPoint x: 492, endPoint y: 203, distance: 97.1
click at [0, 0] on slot at bounding box center [0, 0] width 0 height 0
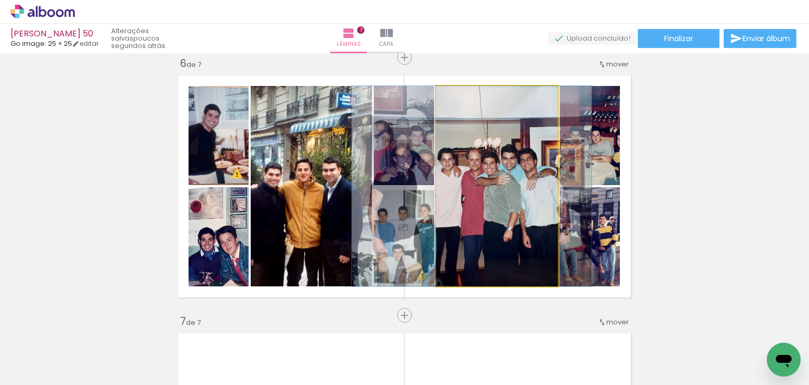
drag, startPoint x: 517, startPoint y: 215, endPoint x: 497, endPoint y: 218, distance: 19.6
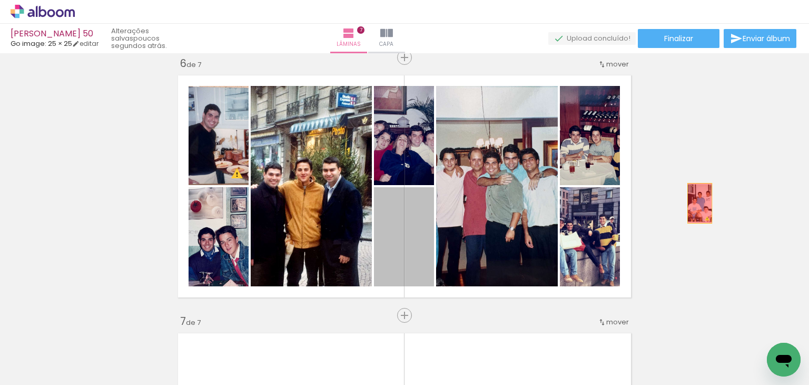
drag, startPoint x: 411, startPoint y: 241, endPoint x: 671, endPoint y: 214, distance: 261.7
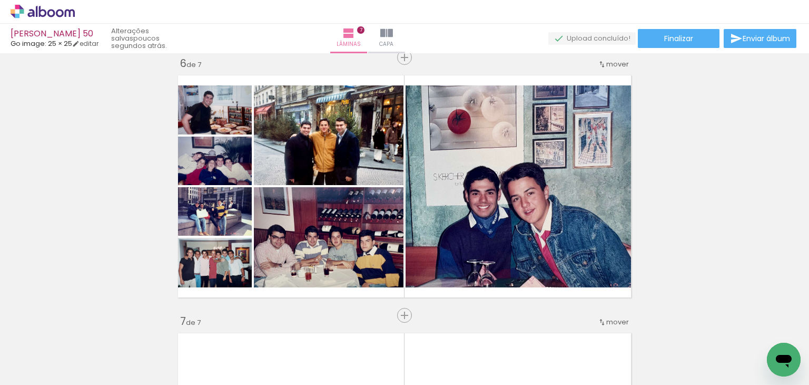
scroll to position [0, 0]
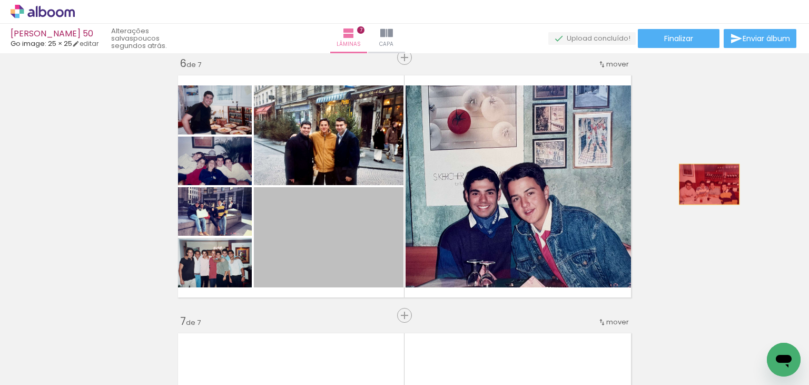
drag, startPoint x: 362, startPoint y: 265, endPoint x: 705, endPoint y: 184, distance: 352.5
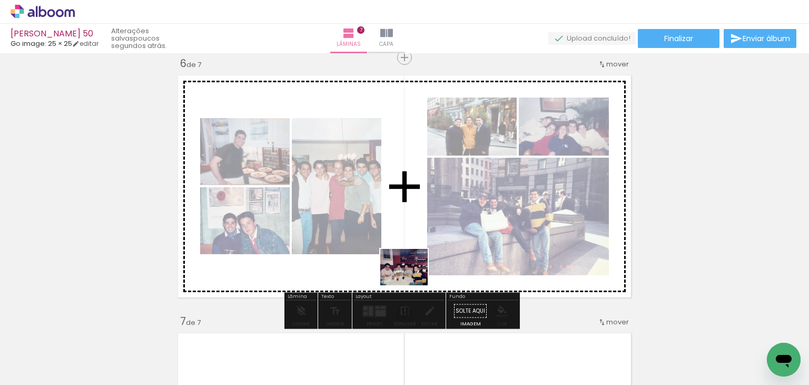
drag, startPoint x: 576, startPoint y: 360, endPoint x: 412, endPoint y: 280, distance: 182.9
click at [412, 280] on quentale-workspace at bounding box center [404, 192] width 809 height 385
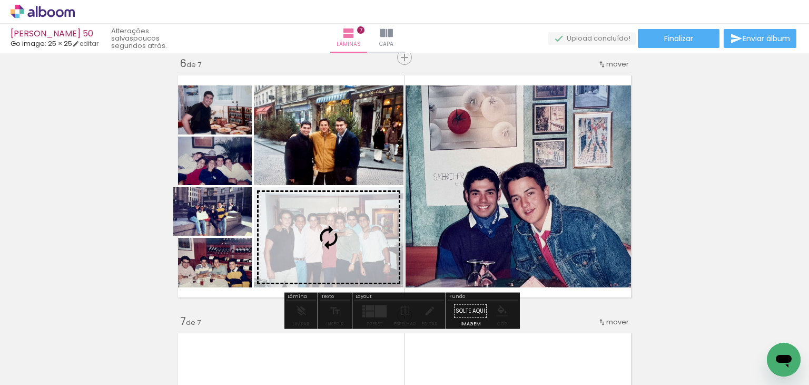
drag, startPoint x: 251, startPoint y: 230, endPoint x: 328, endPoint y: 228, distance: 77.5
click at [0, 0] on slot at bounding box center [0, 0] width 0 height 0
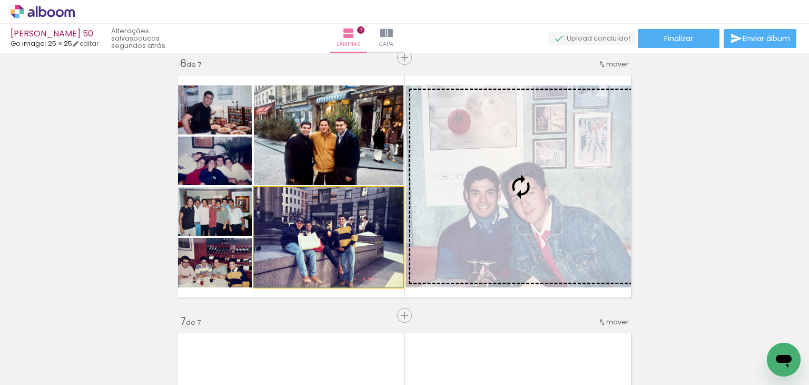
drag, startPoint x: 403, startPoint y: 253, endPoint x: 528, endPoint y: 218, distance: 130.9
click at [0, 0] on slot at bounding box center [0, 0] width 0 height 0
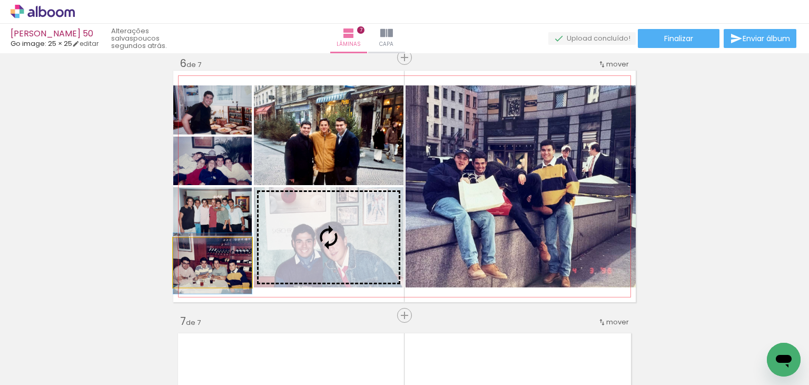
drag, startPoint x: 234, startPoint y: 271, endPoint x: 341, endPoint y: 253, distance: 108.4
click at [0, 0] on slot at bounding box center [0, 0] width 0 height 0
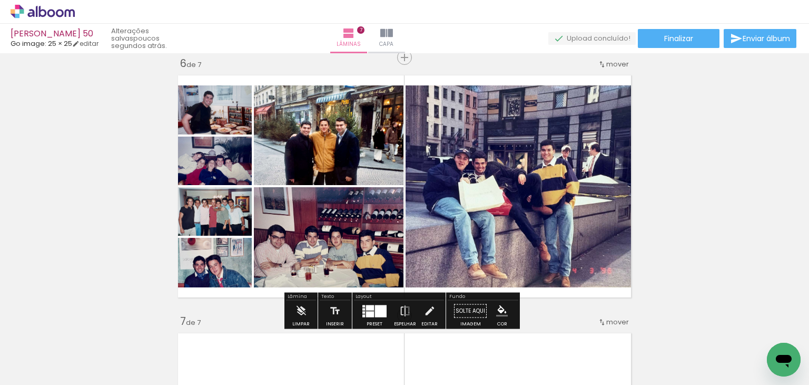
scroll to position [158, 0]
click at [367, 308] on div at bounding box center [370, 307] width 8 height 5
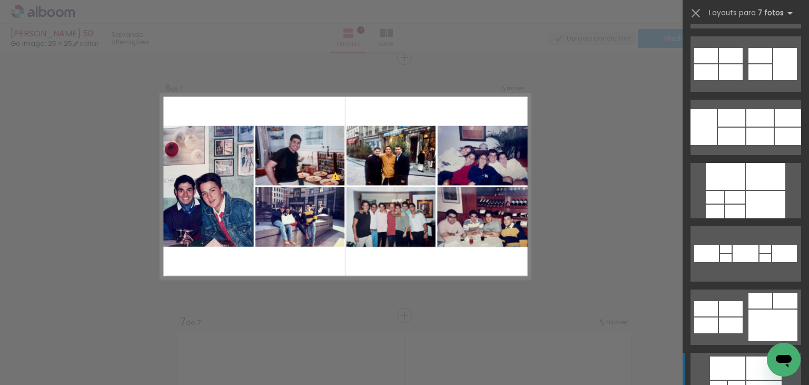
scroll to position [527, 0]
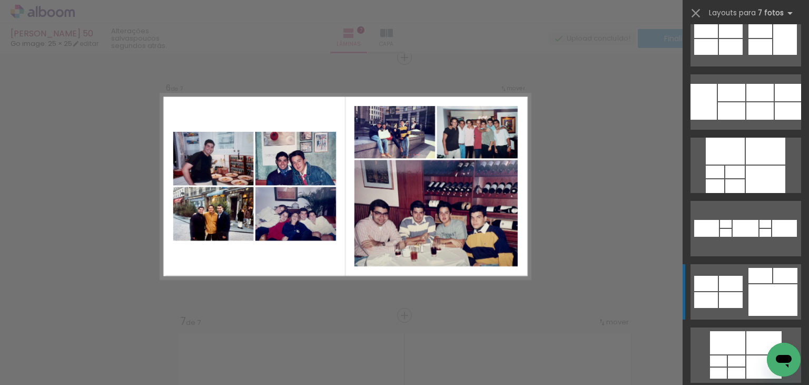
click at [778, 355] on div at bounding box center [764, 366] width 35 height 23
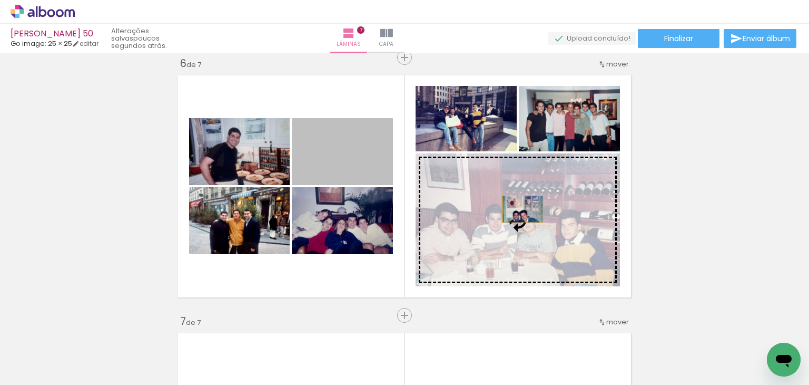
drag, startPoint x: 397, startPoint y: 187, endPoint x: 519, endPoint y: 209, distance: 123.7
click at [0, 0] on slot at bounding box center [0, 0] width 0 height 0
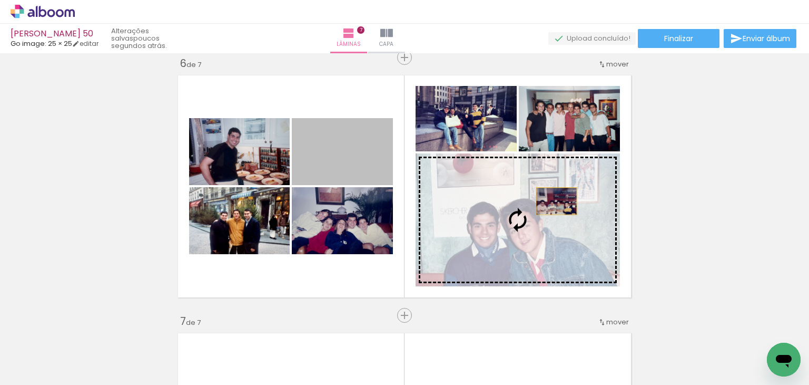
drag, startPoint x: 356, startPoint y: 165, endPoint x: 554, endPoint y: 201, distance: 201.3
click at [0, 0] on slot at bounding box center [0, 0] width 0 height 0
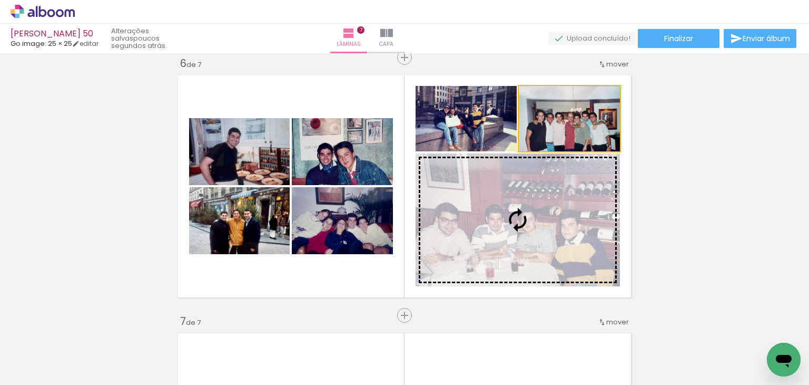
drag, startPoint x: 587, startPoint y: 123, endPoint x: 538, endPoint y: 241, distance: 127.3
click at [0, 0] on slot at bounding box center [0, 0] width 0 height 0
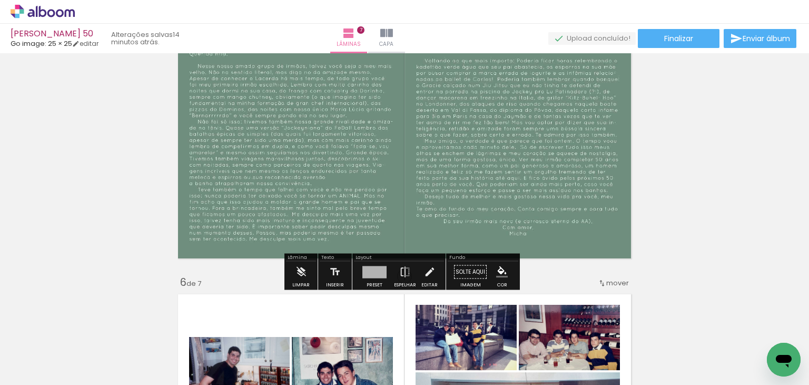
scroll to position [1038, 0]
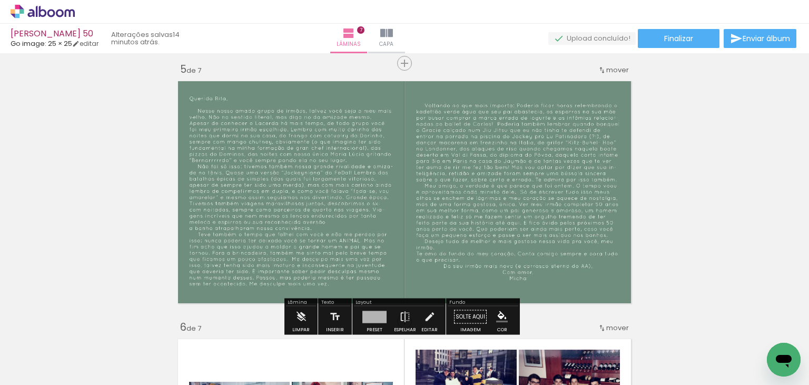
drag, startPoint x: 387, startPoint y: 128, endPoint x: 210, endPoint y: 162, distance: 180.3
click at [69, 127] on div "Inserir lâmina 1 de 7 Inserir lâmina 2 de 7 Inserir lâmina 3 de 7 Inserir lâmin…" at bounding box center [404, 50] width 809 height 2062
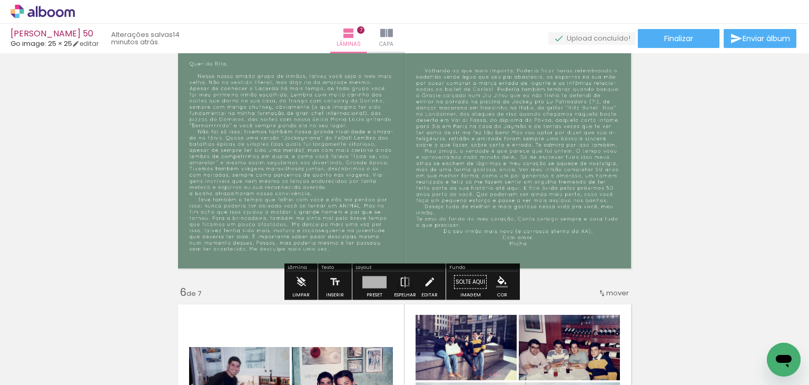
scroll to position [1091, 0]
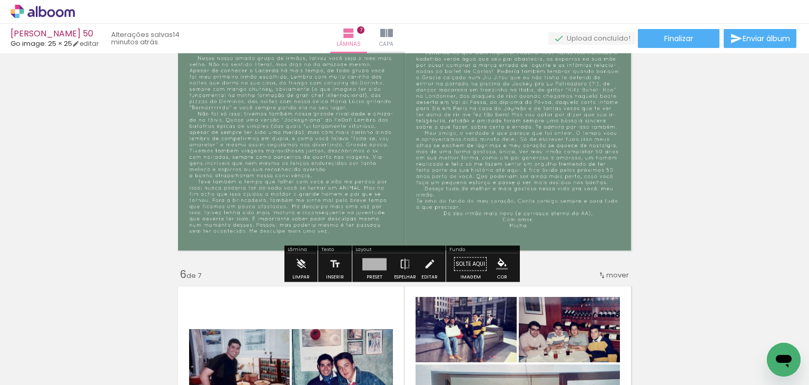
click at [374, 263] on div at bounding box center [374, 264] width 24 height 12
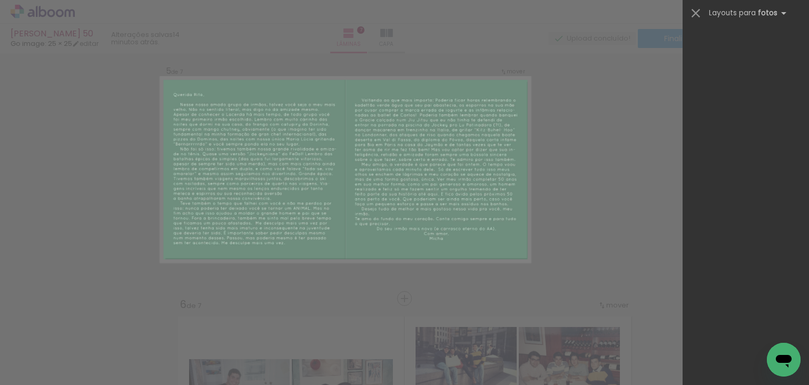
scroll to position [1044, 0]
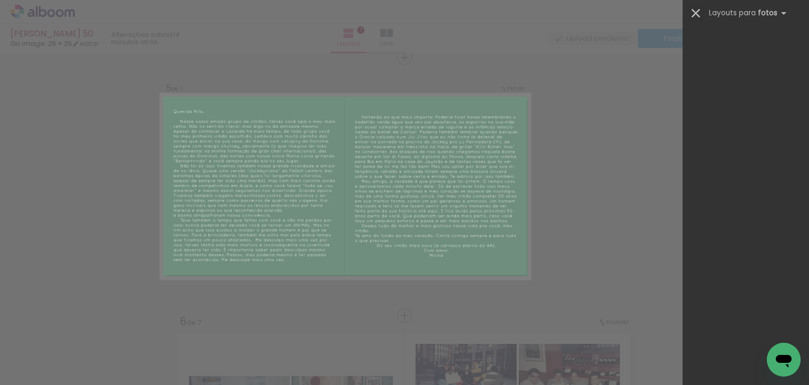
click at [700, 14] on iron-icon at bounding box center [696, 13] width 15 height 15
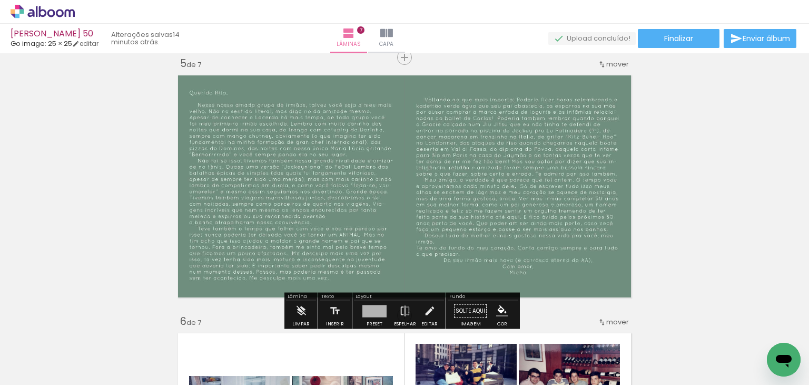
click at [479, 258] on quentale-layouter at bounding box center [404, 186] width 463 height 231
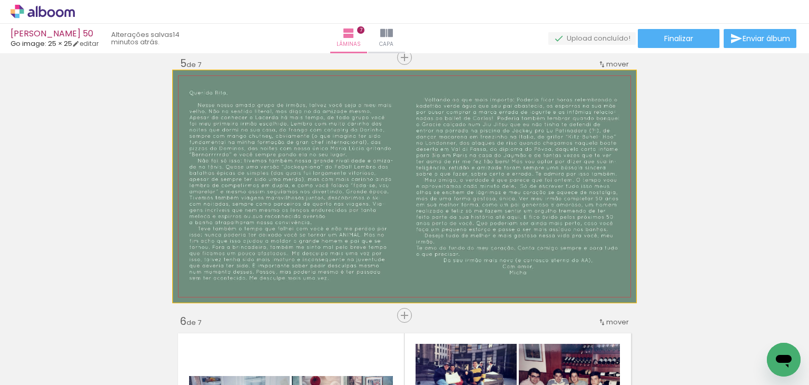
drag, startPoint x: 564, startPoint y: 121, endPoint x: 493, endPoint y: 133, distance: 72.7
click at [493, 133] on quentale-photo at bounding box center [404, 186] width 463 height 231
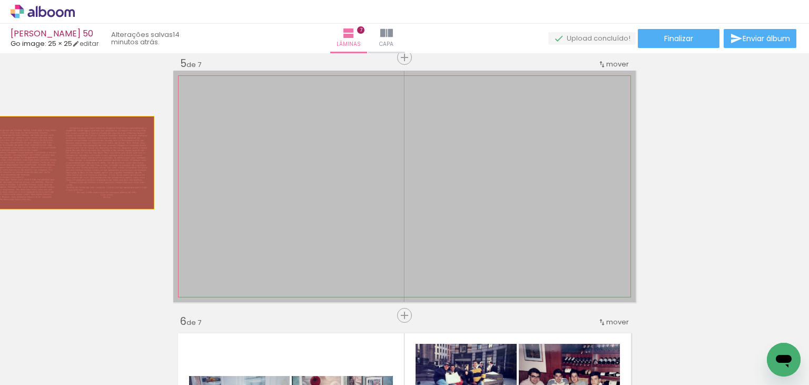
drag, startPoint x: 466, startPoint y: 154, endPoint x: 57, endPoint y: 162, distance: 408.9
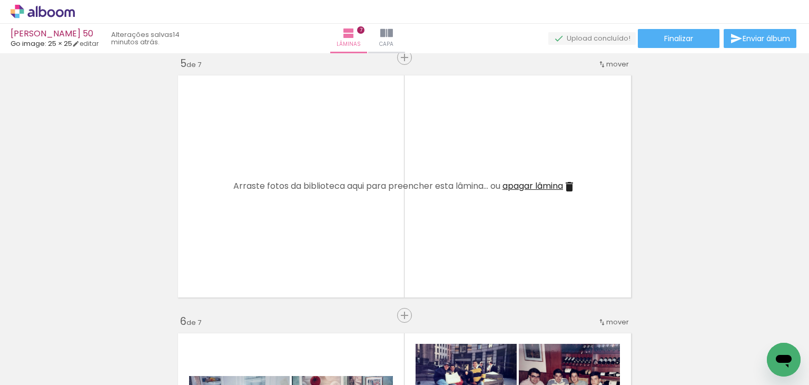
scroll to position [0, 755]
click at [34, 373] on span "Adicionar Fotos" at bounding box center [38, 379] width 32 height 12
click at [0, 0] on input "file" at bounding box center [0, 0] width 0 height 0
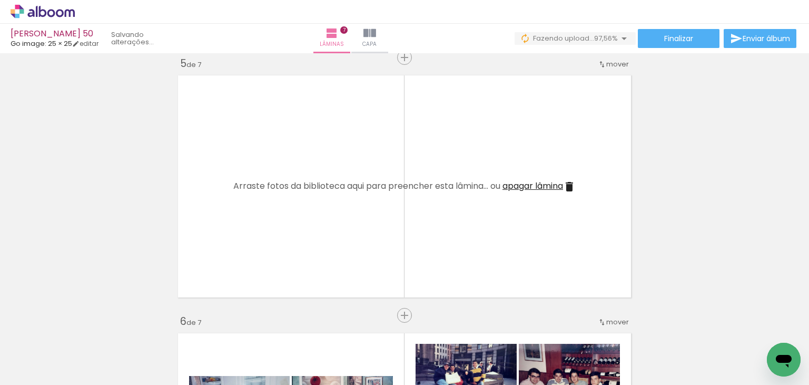
scroll to position [0, 755]
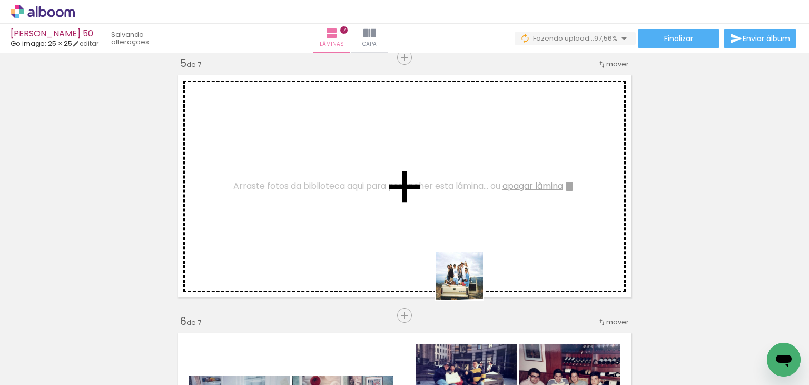
drag, startPoint x: 467, startPoint y: 283, endPoint x: 484, endPoint y: 279, distance: 17.4
click at [468, 257] on quentale-workspace at bounding box center [404, 192] width 809 height 385
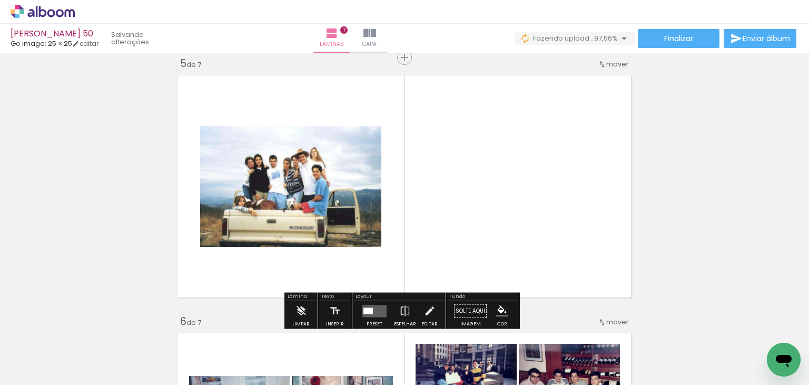
scroll to position [0, 696]
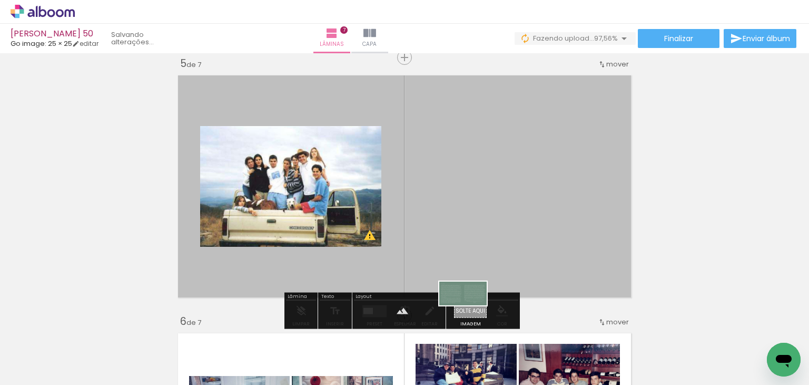
drag, startPoint x: 754, startPoint y: 350, endPoint x: 471, endPoint y: 313, distance: 285.4
click at [471, 313] on quentale-workspace at bounding box center [404, 192] width 809 height 385
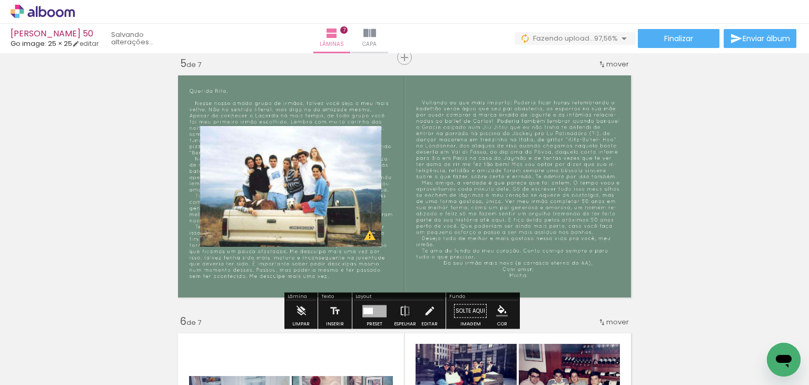
scroll to position [0, 637]
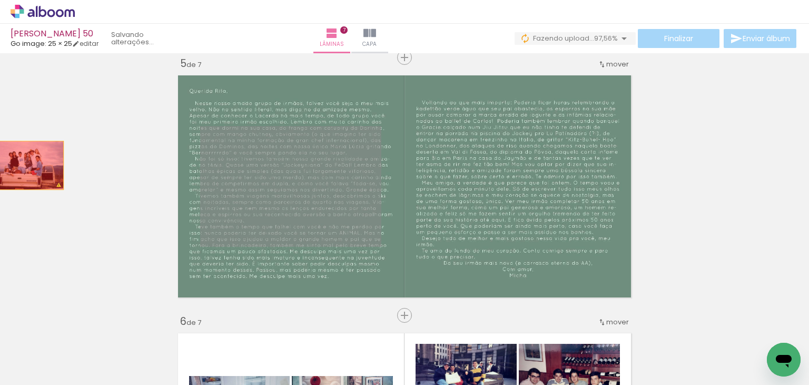
drag, startPoint x: 346, startPoint y: 215, endPoint x: 50, endPoint y: 173, distance: 299.1
click at [24, 165] on div "Inserir lâmina 1 de 7 Inserir lâmina 2 de 7 Inserir lâmina 3 de 7 Inserir lâmin…" at bounding box center [404, 44] width 809 height 2062
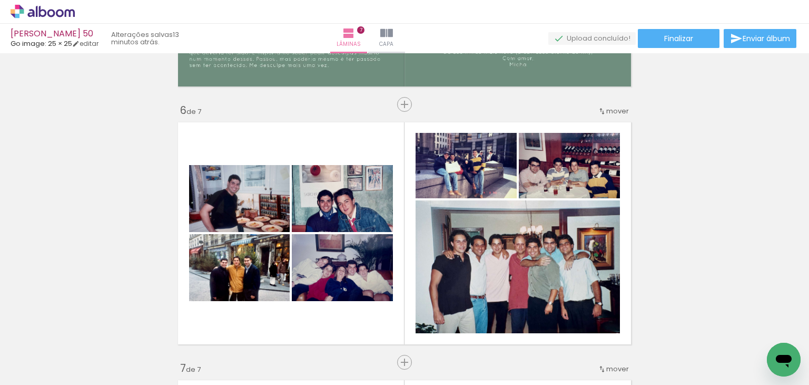
scroll to position [1413, 0]
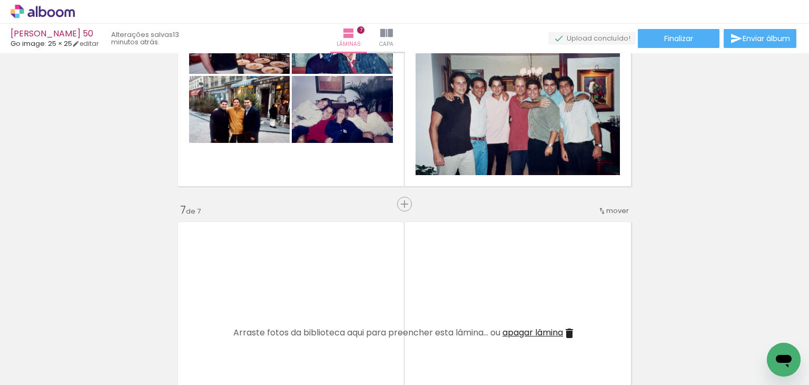
click at [31, 382] on span "Adicionar Fotos" at bounding box center [38, 379] width 32 height 12
click at [0, 0] on input "file" at bounding box center [0, 0] width 0 height 0
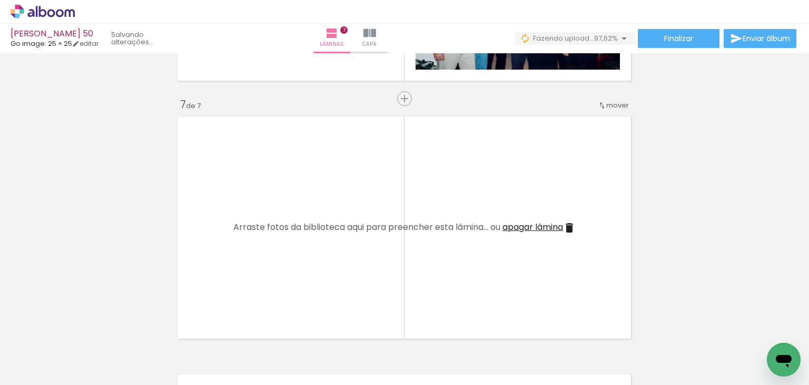
drag, startPoint x: 523, startPoint y: 256, endPoint x: 612, endPoint y: 318, distance: 108.3
click at [508, 237] on quentale-workspace at bounding box center [404, 192] width 809 height 385
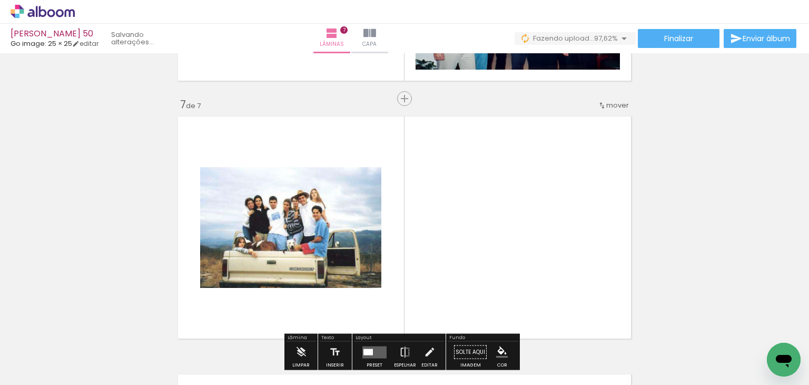
scroll to position [0, 696]
drag, startPoint x: 1496, startPoint y: 669, endPoint x: 771, endPoint y: 352, distance: 791.6
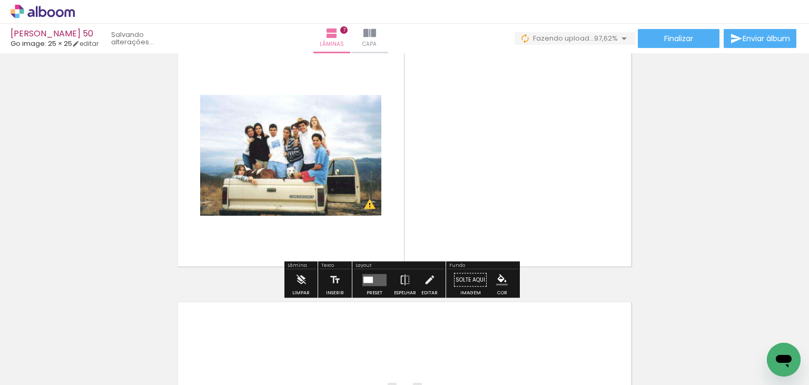
scroll to position [1676, 0]
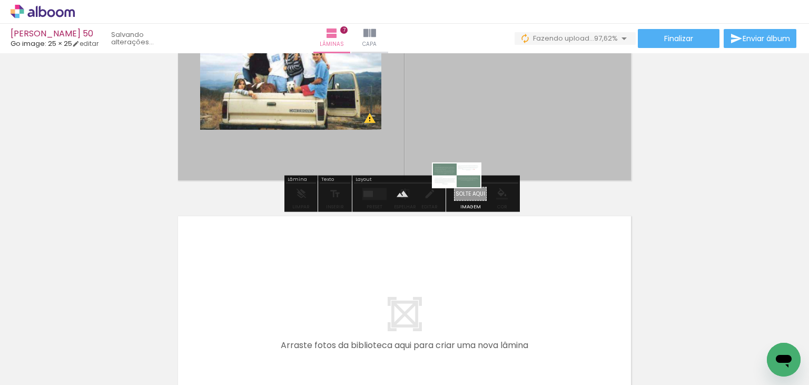
drag, startPoint x: 556, startPoint y: 241, endPoint x: 465, endPoint y: 195, distance: 102.0
click at [465, 195] on quentale-workspace at bounding box center [404, 192] width 809 height 385
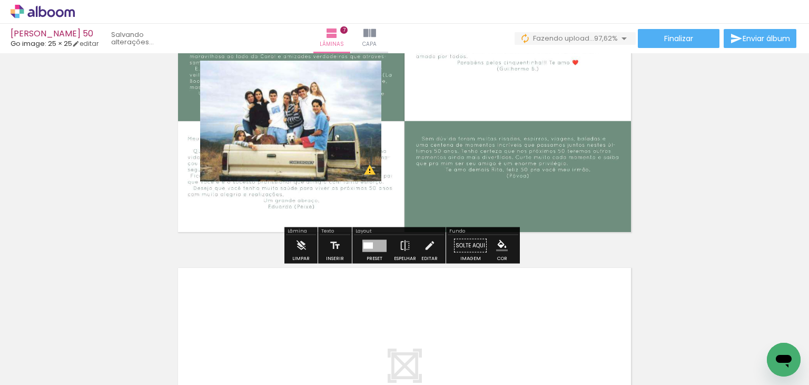
scroll to position [1571, 0]
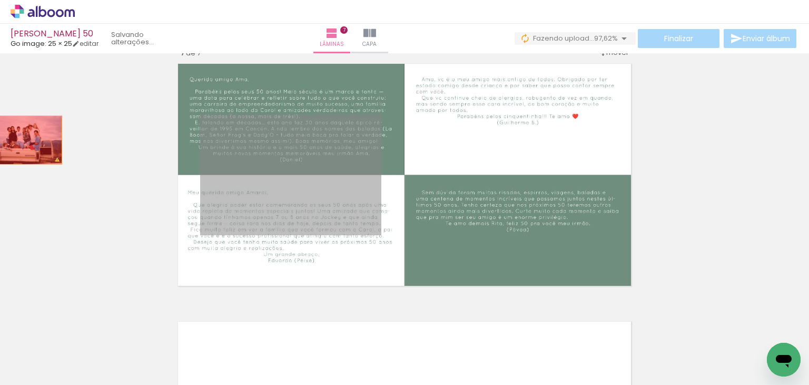
drag, startPoint x: 267, startPoint y: 143, endPoint x: 41, endPoint y: 141, distance: 226.0
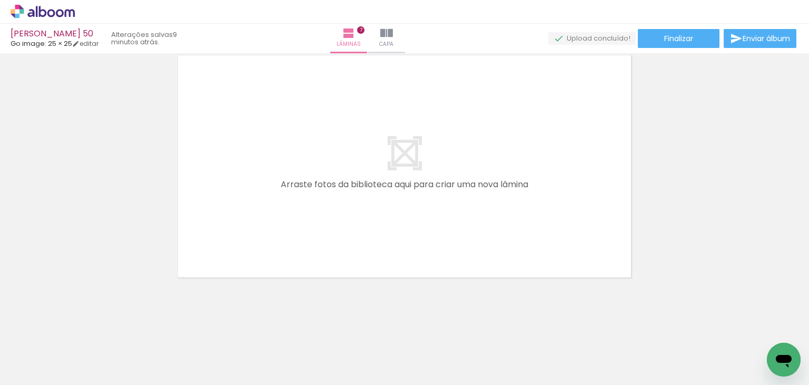
scroll to position [0, 0]
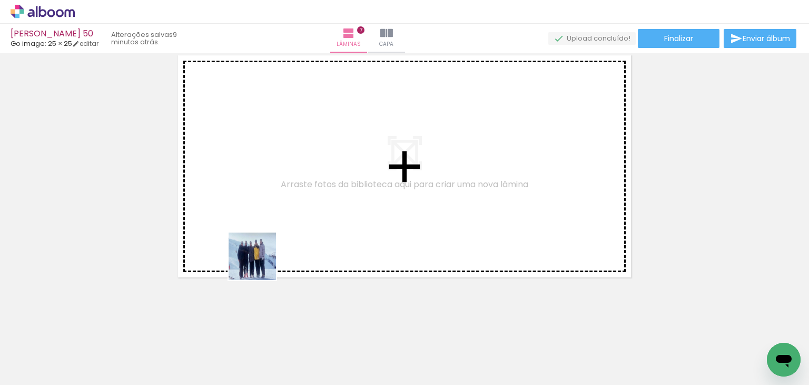
drag, startPoint x: 188, startPoint y: 348, endPoint x: 368, endPoint y: 229, distance: 216.3
click at [354, 184] on quentale-workspace at bounding box center [404, 192] width 809 height 385
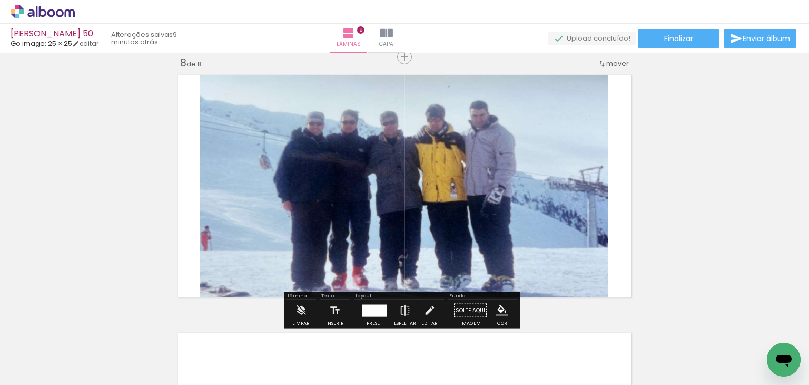
scroll to position [1817, 0]
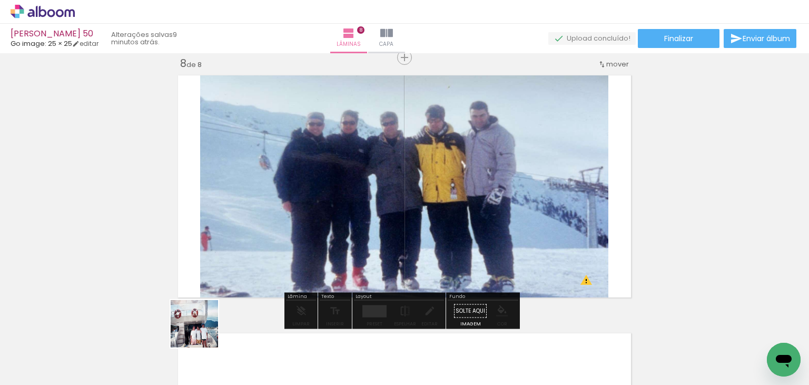
drag, startPoint x: 182, startPoint y: 367, endPoint x: 315, endPoint y: 251, distance: 175.5
click at [316, 211] on quentale-workspace at bounding box center [404, 192] width 809 height 385
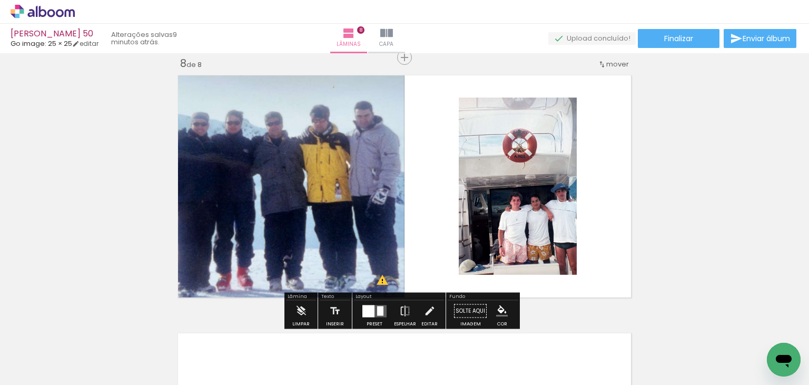
drag, startPoint x: 417, startPoint y: 356, endPoint x: 424, endPoint y: 235, distance: 120.8
click at [418, 203] on quentale-workspace at bounding box center [404, 192] width 809 height 385
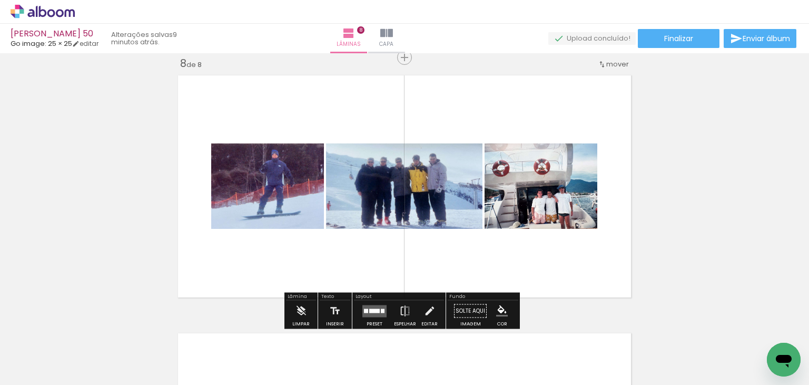
scroll to position [0, 519]
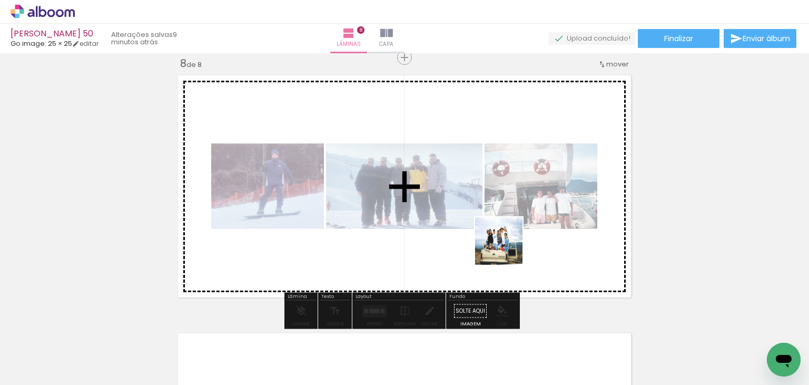
drag, startPoint x: 507, startPoint y: 303, endPoint x: 569, endPoint y: 323, distance: 65.2
click at [506, 243] on quentale-workspace at bounding box center [404, 192] width 809 height 385
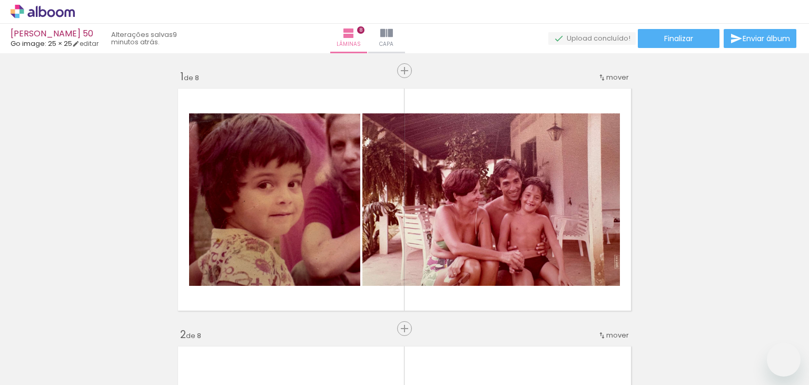
click at [0, 0] on slot at bounding box center [0, 0] width 0 height 0
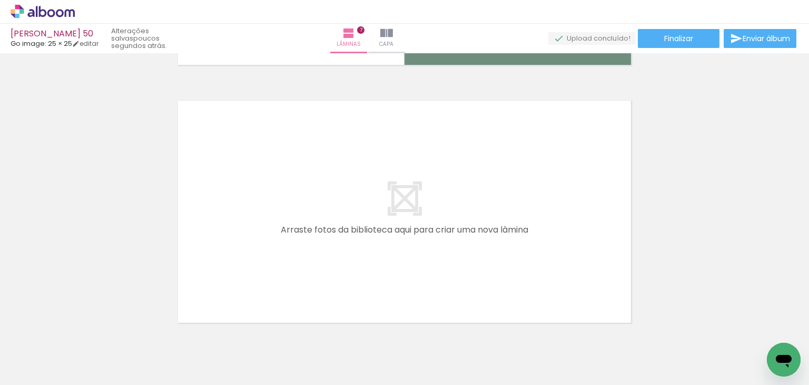
scroll to position [0, 696]
drag, startPoint x: 362, startPoint y: 348, endPoint x: 294, endPoint y: 194, distance: 167.9
click at [294, 194] on quentale-workspace at bounding box center [404, 192] width 809 height 385
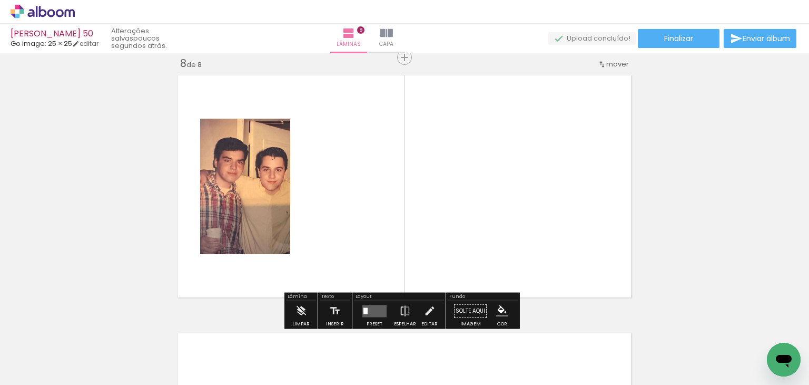
scroll to position [1817, 0]
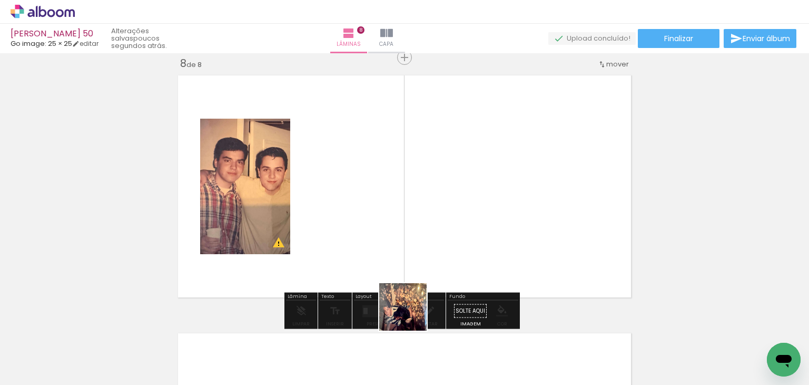
drag, startPoint x: 411, startPoint y: 315, endPoint x: 381, endPoint y: 202, distance: 116.7
click at [381, 202] on quentale-workspace at bounding box center [404, 192] width 809 height 385
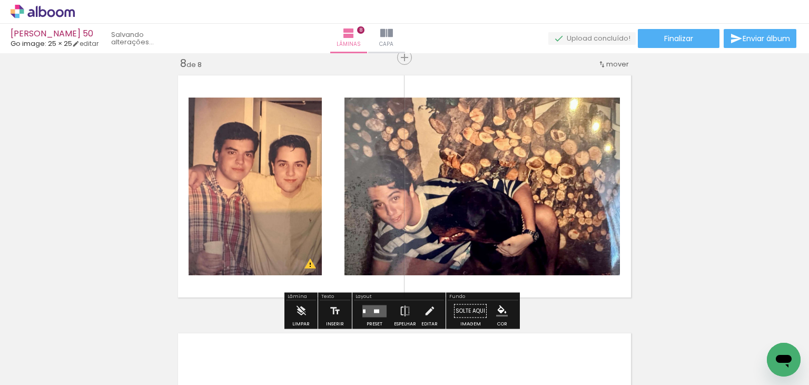
scroll to position [0, 578]
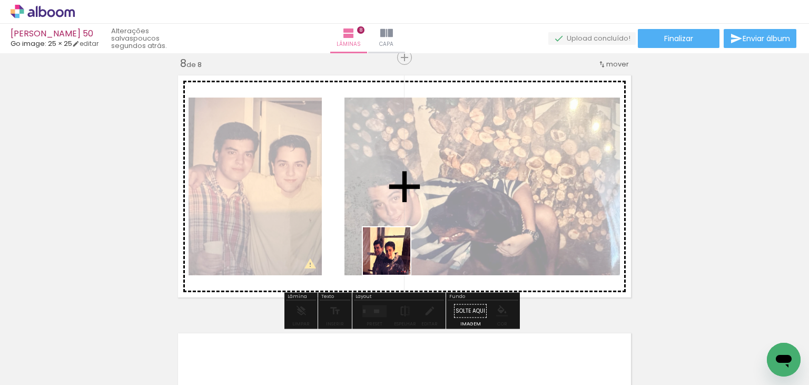
drag, startPoint x: 416, startPoint y: 348, endPoint x: 394, endPoint y: 247, distance: 104.1
click at [394, 247] on quentale-workspace at bounding box center [404, 192] width 809 height 385
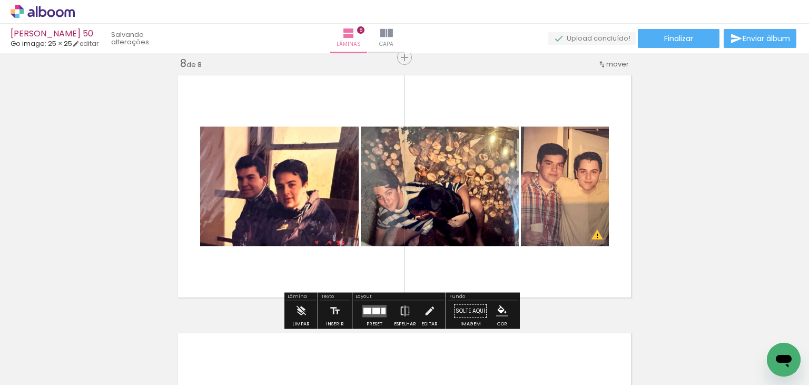
scroll to position [0, 519]
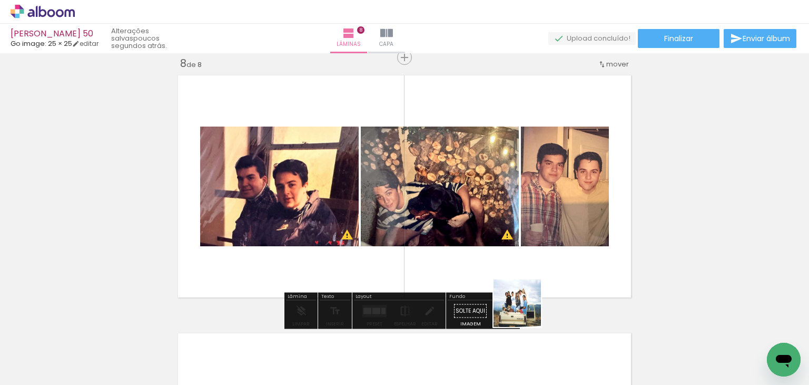
drag, startPoint x: 548, startPoint y: 363, endPoint x: 518, endPoint y: 279, distance: 89.3
click at [518, 279] on quentale-workspace at bounding box center [404, 192] width 809 height 385
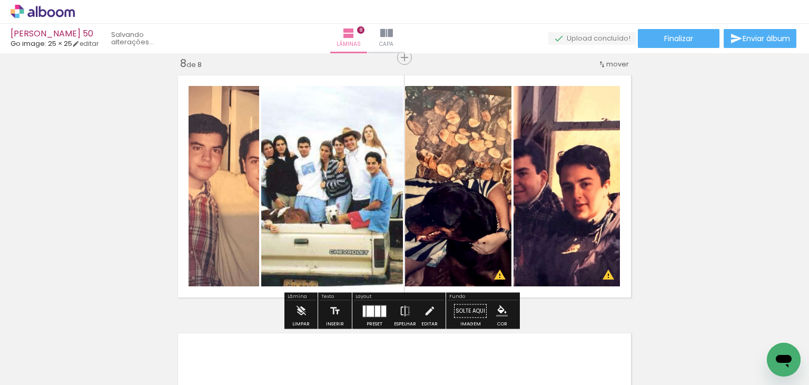
scroll to position [0, 460]
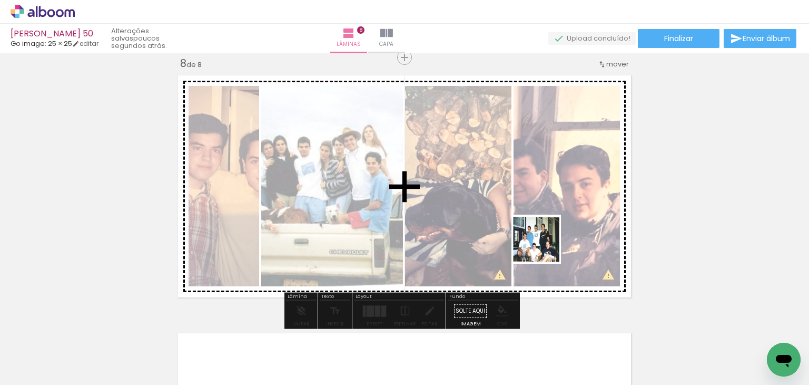
drag, startPoint x: 608, startPoint y: 354, endPoint x: 544, endPoint y: 247, distance: 124.1
click at [544, 247] on quentale-workspace at bounding box center [404, 192] width 809 height 385
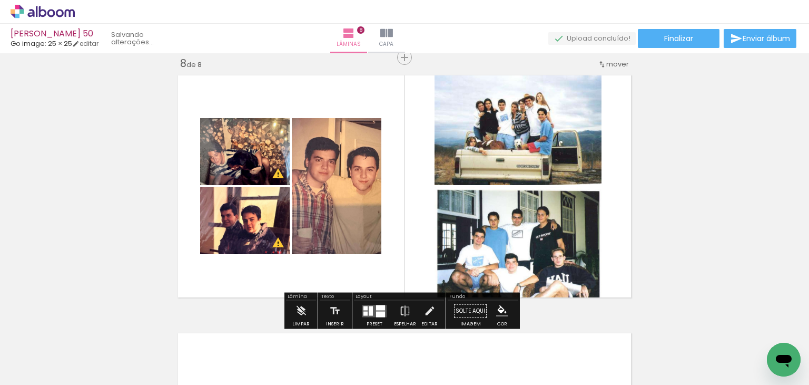
scroll to position [0, 401]
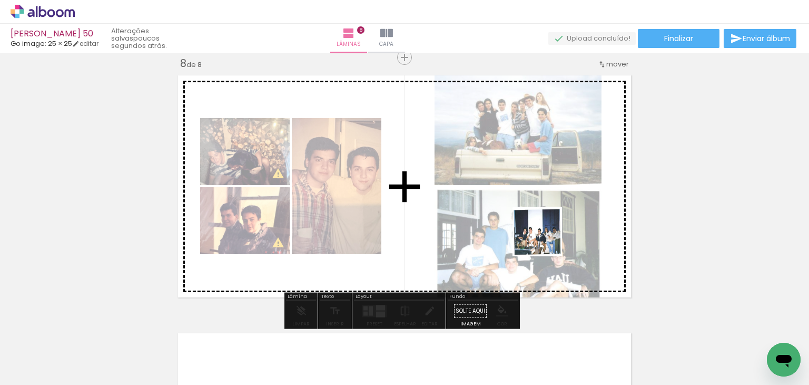
drag, startPoint x: 646, startPoint y: 350, endPoint x: 666, endPoint y: 320, distance: 36.8
click at [529, 229] on quentale-workspace at bounding box center [404, 192] width 809 height 385
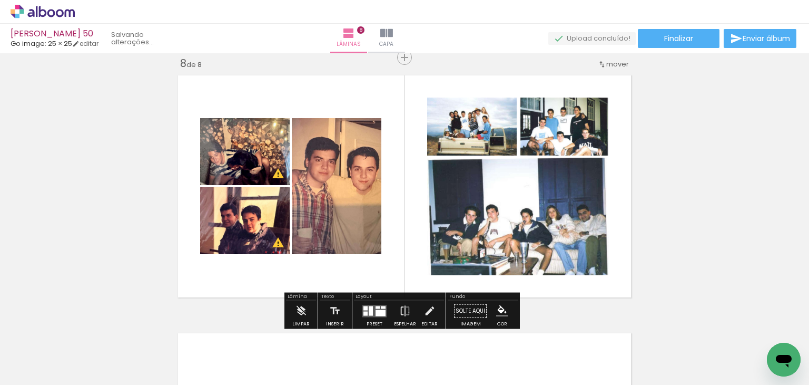
scroll to position [0, 342]
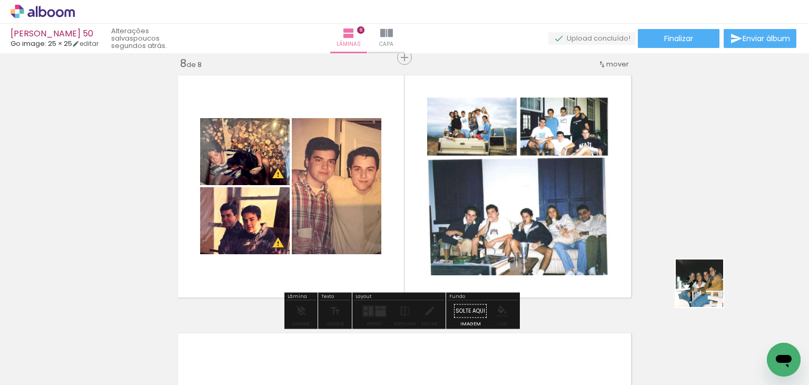
drag, startPoint x: 708, startPoint y: 291, endPoint x: 563, endPoint y: 256, distance: 149.1
click at [563, 256] on quentale-workspace at bounding box center [404, 192] width 809 height 385
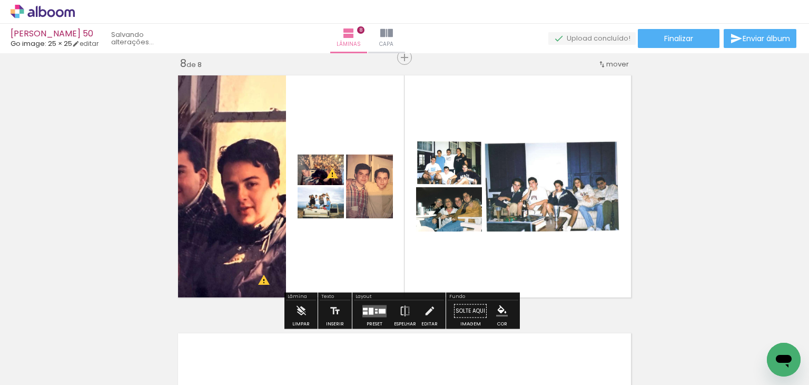
scroll to position [0, 283]
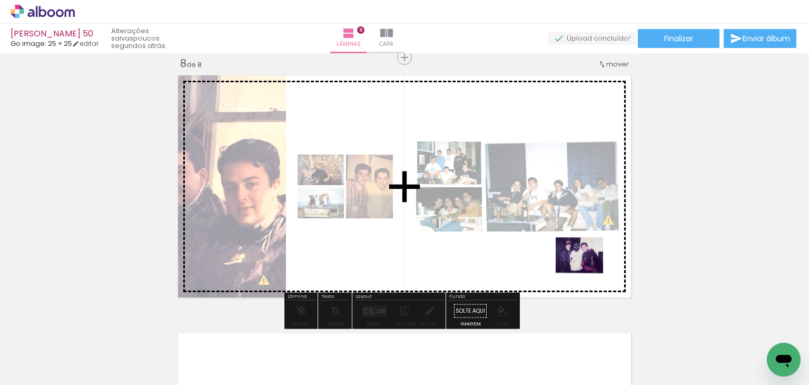
drag, startPoint x: 759, startPoint y: 338, endPoint x: 587, endPoint y: 269, distance: 184.4
click at [587, 269] on quentale-workspace at bounding box center [404, 192] width 809 height 385
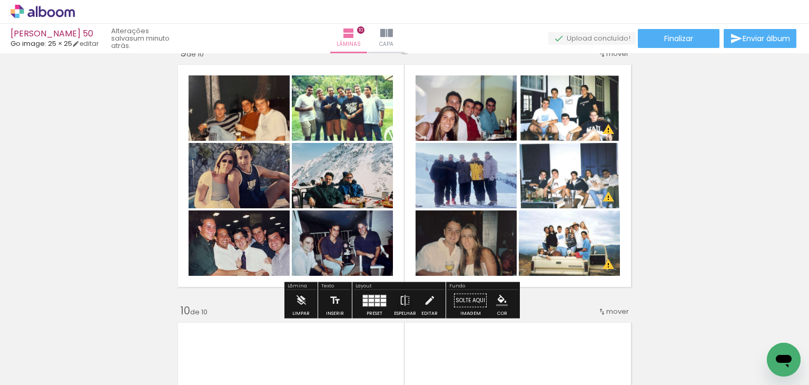
scroll to position [2080, 0]
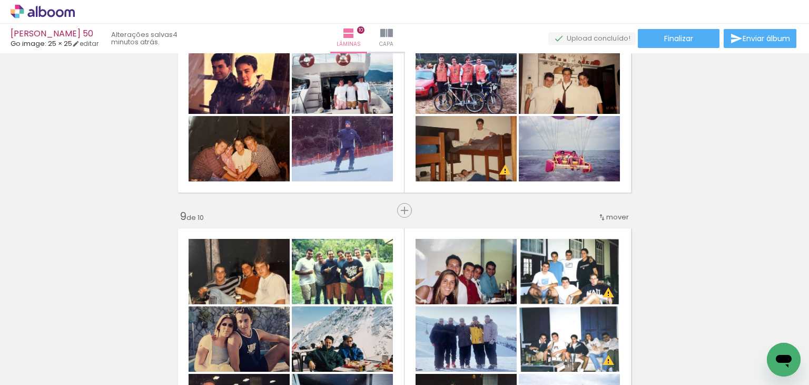
scroll to position [1922, 0]
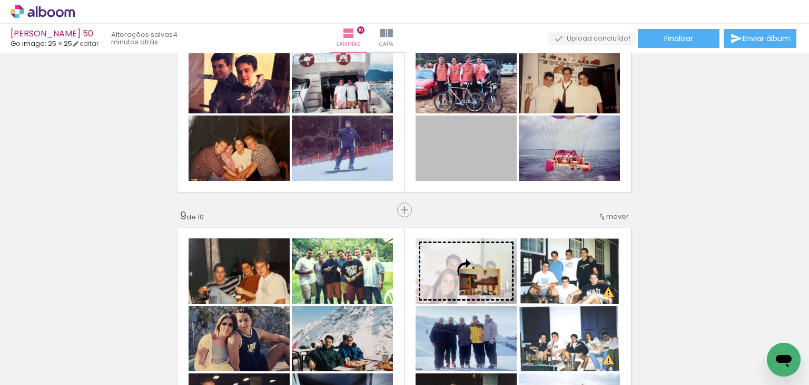
drag, startPoint x: 470, startPoint y: 161, endPoint x: 476, endPoint y: 281, distance: 120.8
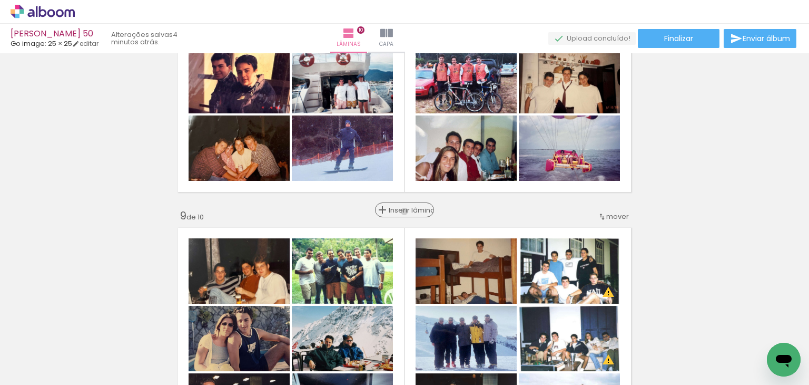
click at [400, 211] on span "Inserir lâmina" at bounding box center [409, 210] width 41 height 7
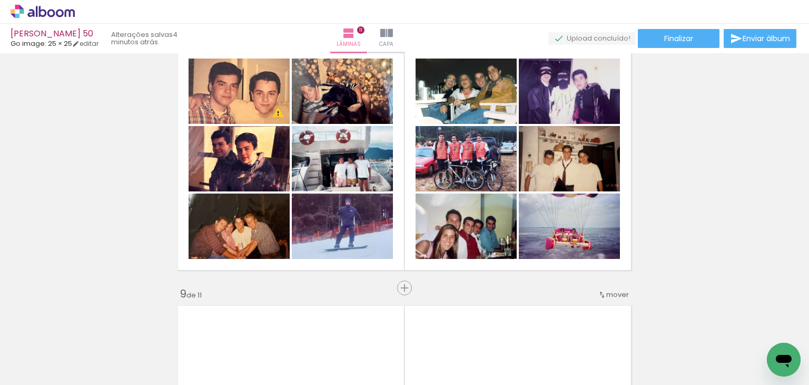
scroll to position [1869, 0]
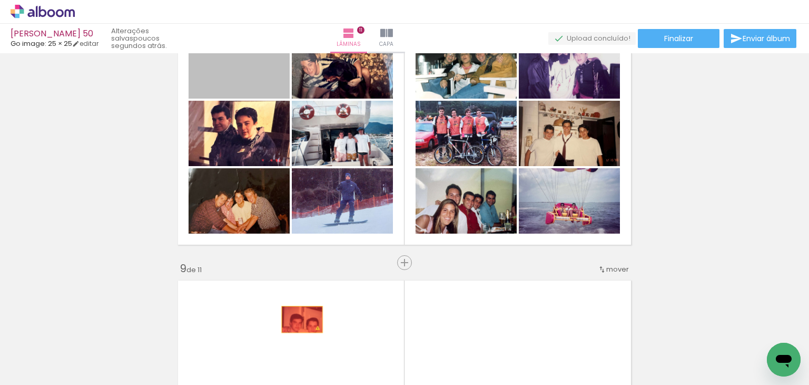
drag, startPoint x: 252, startPoint y: 69, endPoint x: 298, endPoint y: 319, distance: 254.0
click at [298, 319] on quentale-workspace at bounding box center [404, 192] width 809 height 385
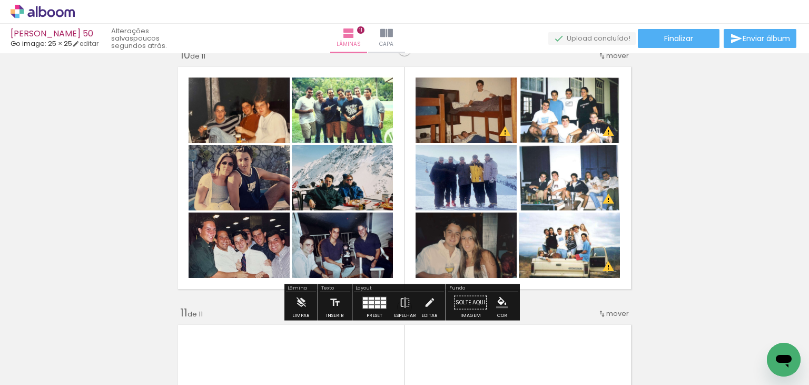
scroll to position [2343, 0]
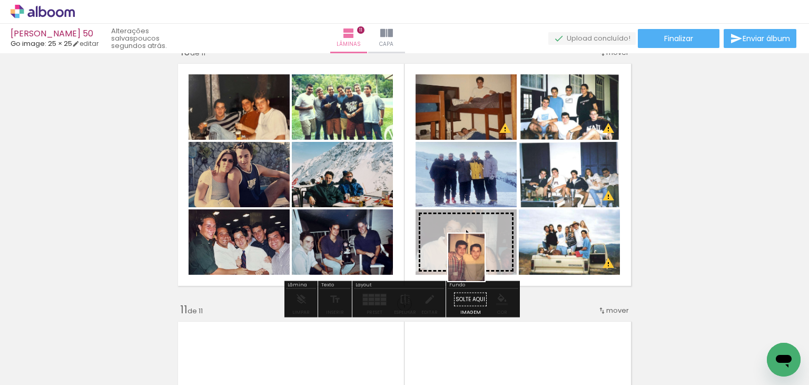
drag, startPoint x: 120, startPoint y: 360, endPoint x: 480, endPoint y: 265, distance: 372.3
click at [480, 265] on quentale-workspace at bounding box center [404, 192] width 809 height 385
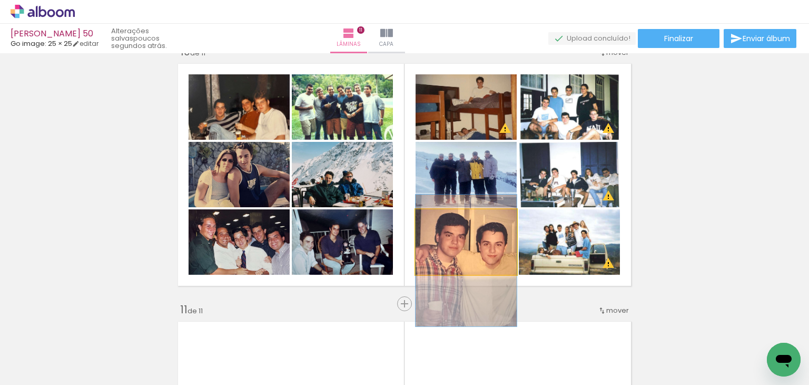
drag, startPoint x: 467, startPoint y: 247, endPoint x: 465, endPoint y: 266, distance: 18.6
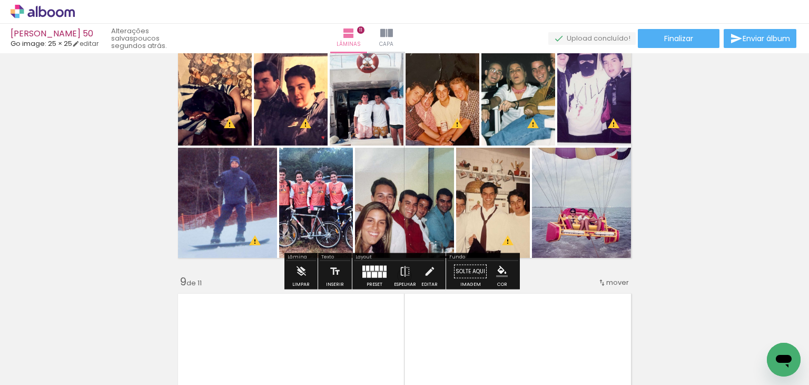
scroll to position [1922, 0]
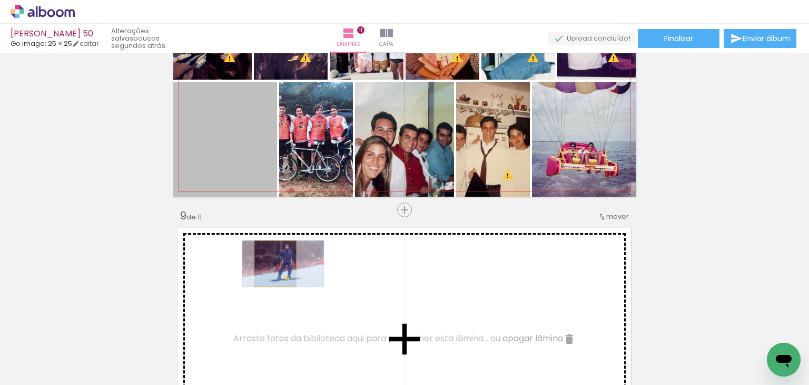
drag, startPoint x: 259, startPoint y: 205, endPoint x: 312, endPoint y: 217, distance: 54.6
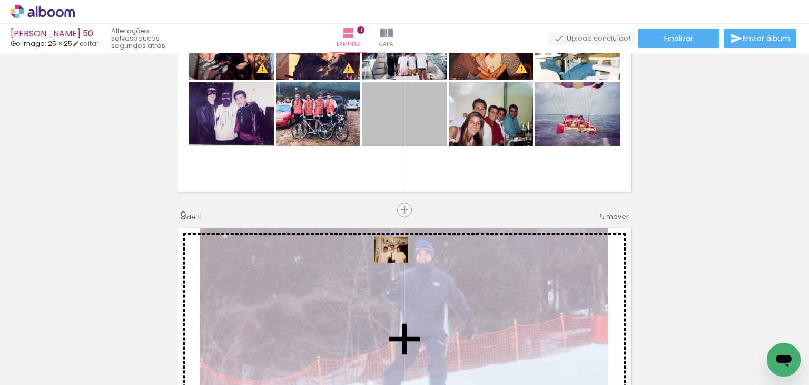
drag, startPoint x: 388, startPoint y: 184, endPoint x: 345, endPoint y: 177, distance: 43.4
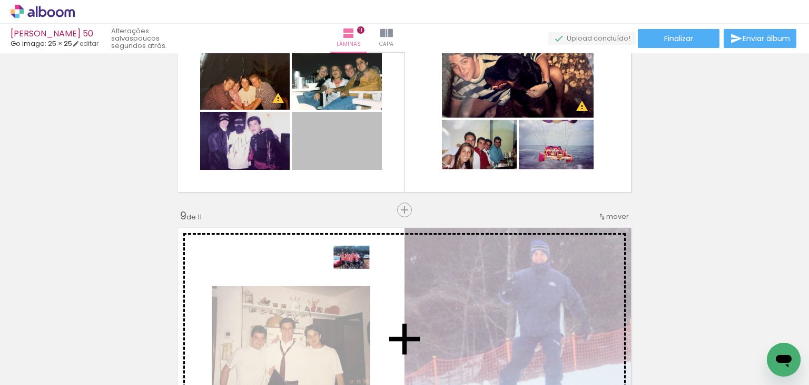
drag, startPoint x: 341, startPoint y: 203, endPoint x: 349, endPoint y: 267, distance: 64.2
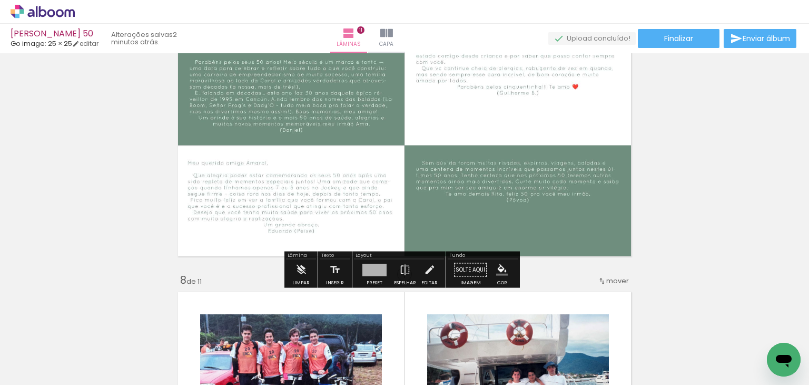
scroll to position [5290, 0]
